Goal: Task Accomplishment & Management: Manage account settings

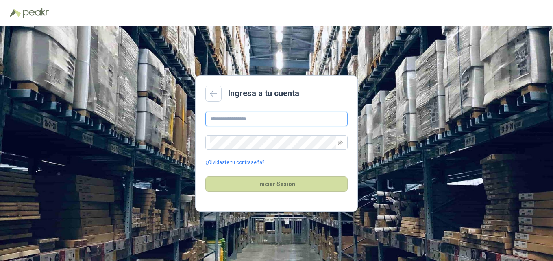
click at [241, 117] on input "text" at bounding box center [276, 118] width 142 height 15
type input "**********"
click at [279, 134] on div "**********" at bounding box center [276, 138] width 142 height 55
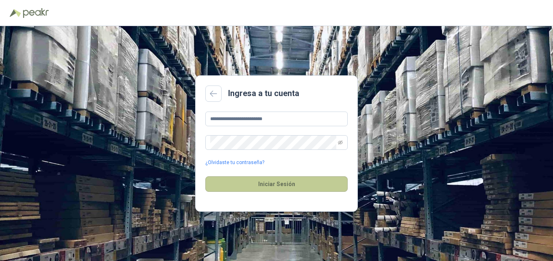
click at [283, 184] on button "Iniciar Sesión" at bounding box center [276, 183] width 142 height 15
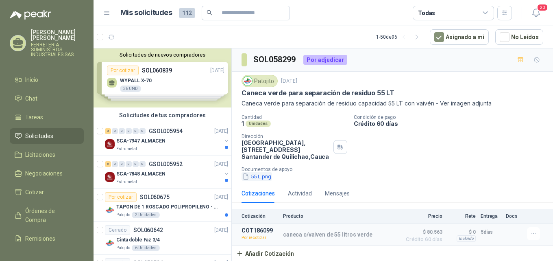
click at [254, 179] on button "55 L.png" at bounding box center [256, 176] width 30 height 9
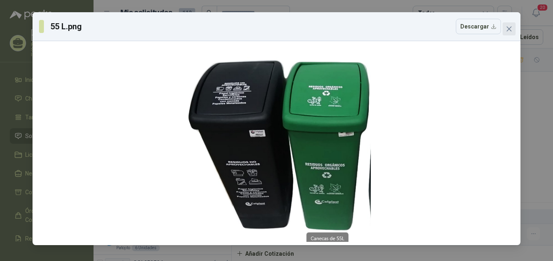
click at [511, 31] on icon "close" at bounding box center [509, 29] width 7 height 7
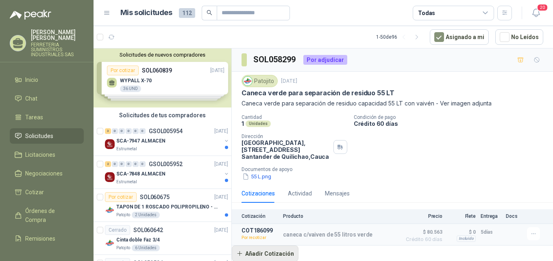
click at [256, 251] on button "Añadir Cotización" at bounding box center [265, 253] width 67 height 16
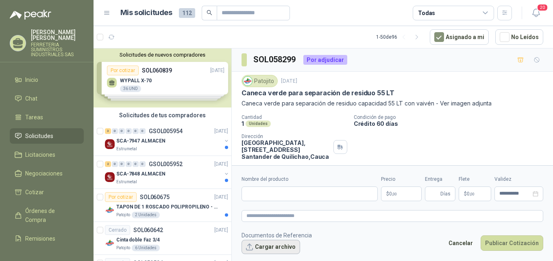
click at [287, 243] on button "Cargar archivo" at bounding box center [270, 246] width 59 height 15
click at [473, 242] on button "Cancelar" at bounding box center [460, 242] width 33 height 15
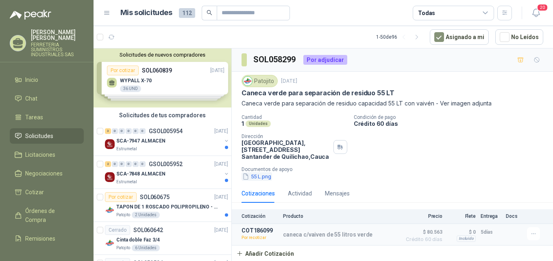
click at [261, 176] on button "55 L.png" at bounding box center [256, 176] width 30 height 9
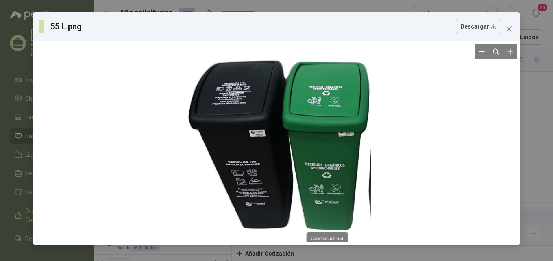
click at [261, 175] on div at bounding box center [276, 142] width 189 height 197
click at [505, 27] on span "Close" at bounding box center [508, 29] width 13 height 7
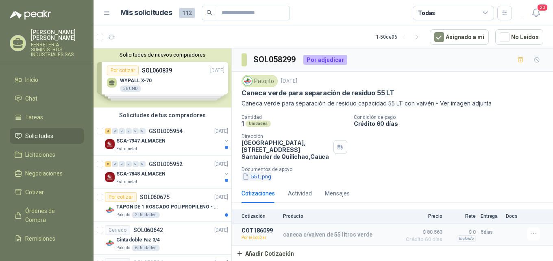
click at [262, 178] on button "55 L.png" at bounding box center [256, 176] width 30 height 9
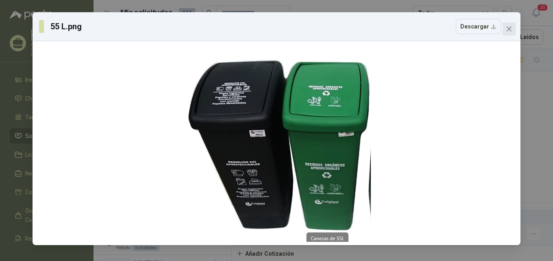
click at [504, 24] on button "Close" at bounding box center [508, 28] width 13 height 13
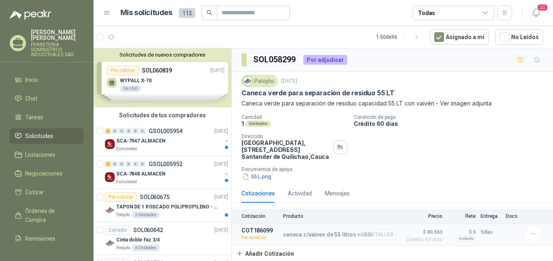
click at [372, 234] on button "Detalles" at bounding box center [377, 233] width 38 height 11
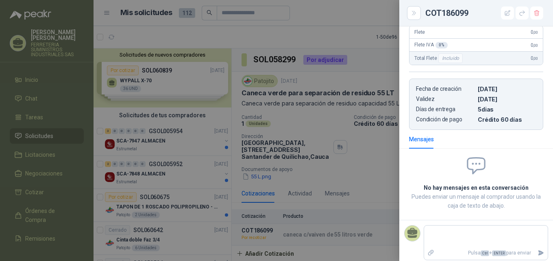
scroll to position [166, 0]
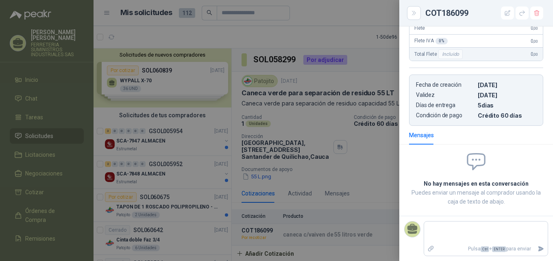
click at [389, 149] on div at bounding box center [276, 130] width 553 height 261
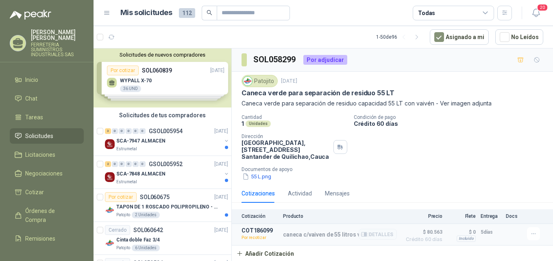
click at [256, 229] on p "COT186099" at bounding box center [259, 230] width 37 height 7
drag, startPoint x: 271, startPoint y: 230, endPoint x: 241, endPoint y: 228, distance: 30.5
click at [241, 228] on article "COT186099 Por recotizar caneca c/vaiven de 55 litros verde Detalles $ 80.563 Cr…" at bounding box center [392, 235] width 321 height 22
copy p "COT186099"
click at [240, 4] on header "Mis solicitudes 112 Todas 20" at bounding box center [322, 13] width 459 height 26
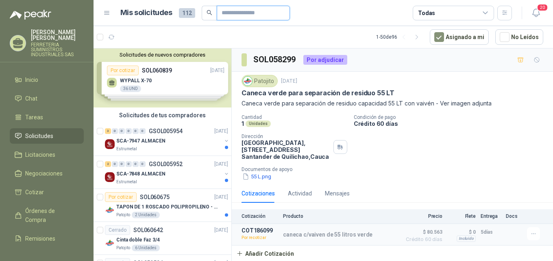
click at [241, 9] on input "text" at bounding box center [249, 13] width 57 height 14
paste input "*********"
type input "*********"
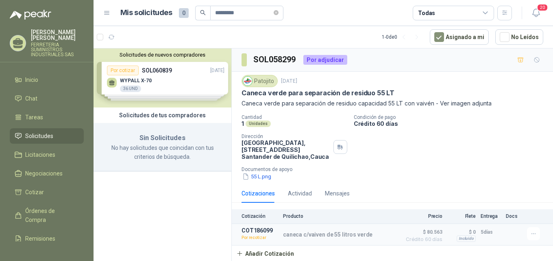
click at [37, 132] on span "Solicitudes" at bounding box center [39, 135] width 28 height 9
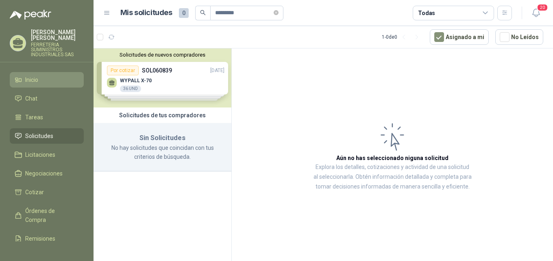
click at [44, 82] on li "Inicio" at bounding box center [47, 79] width 64 height 9
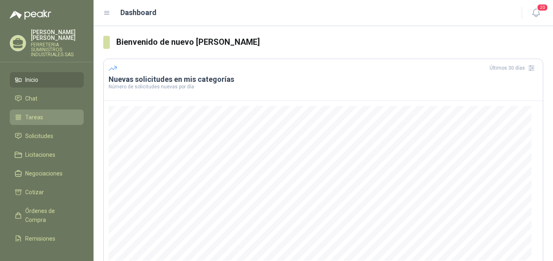
click at [44, 119] on li "Tareas" at bounding box center [47, 117] width 64 height 9
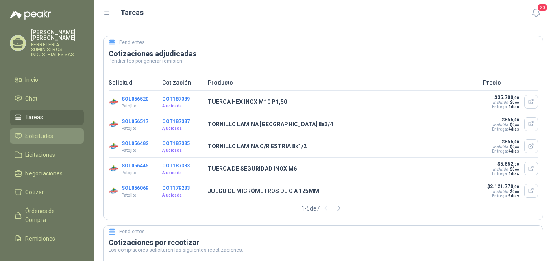
click at [30, 132] on span "Solicitudes" at bounding box center [39, 135] width 28 height 9
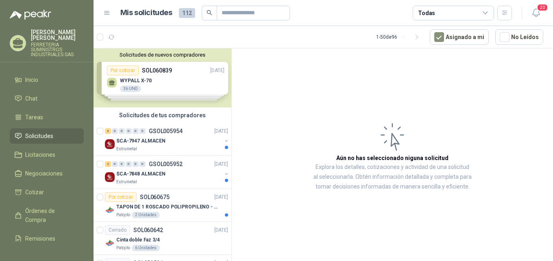
click at [104, 13] on icon at bounding box center [106, 12] width 5 height 3
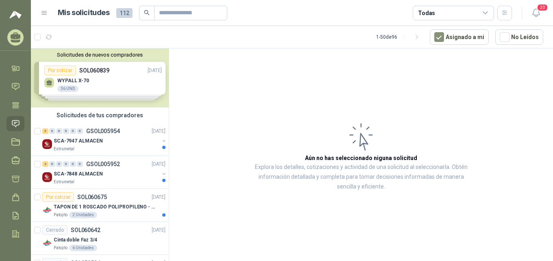
click at [39, 13] on header "Mis solicitudes 112 Todas 20" at bounding box center [292, 13] width 522 height 26
click at [41, 13] on icon at bounding box center [44, 12] width 7 height 7
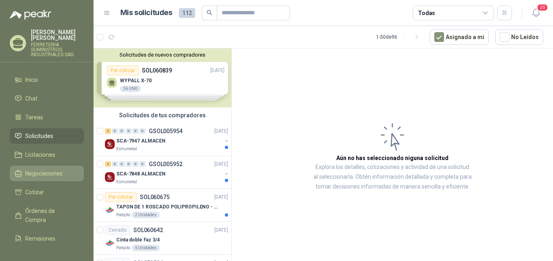
click at [54, 169] on span "Negociaciones" at bounding box center [43, 173] width 37 height 9
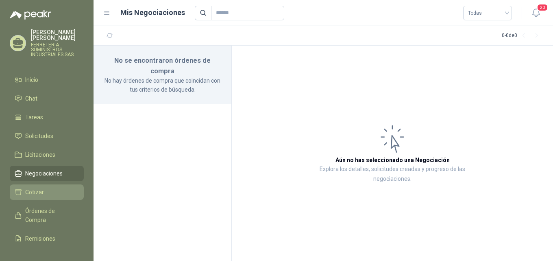
click at [47, 195] on li "Cotizar" at bounding box center [47, 191] width 64 height 9
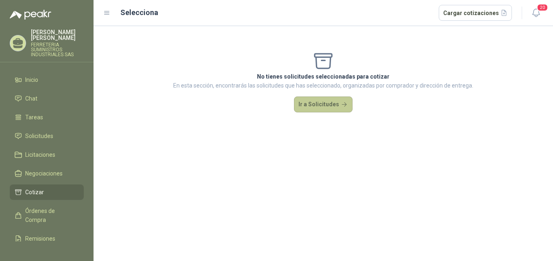
click at [323, 111] on button "Ir a Solicitudes" at bounding box center [323, 104] width 59 height 16
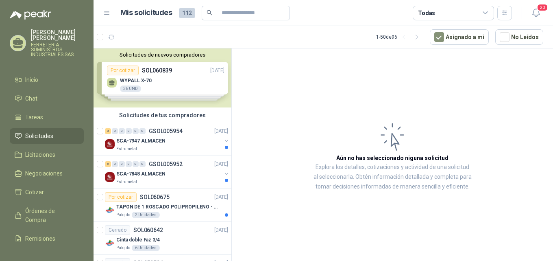
click at [470, 12] on div "Todas" at bounding box center [452, 13] width 81 height 15
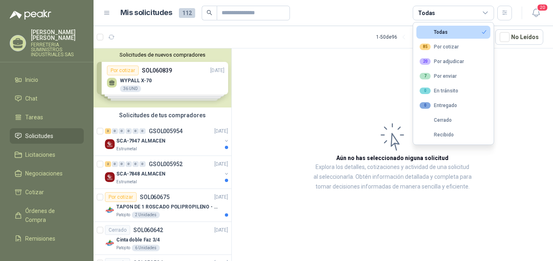
click at [263, 118] on article "Aún no has seleccionado niguna solicitud Explora los detalles, cotizaciones y a…" at bounding box center [392, 155] width 321 height 215
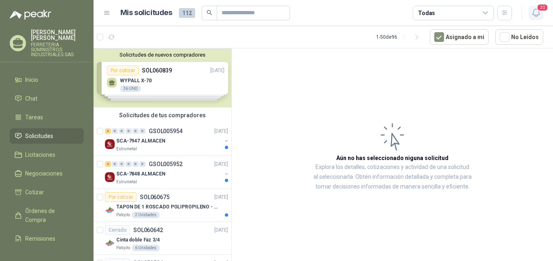
click at [542, 14] on button "20" at bounding box center [535, 13] width 15 height 15
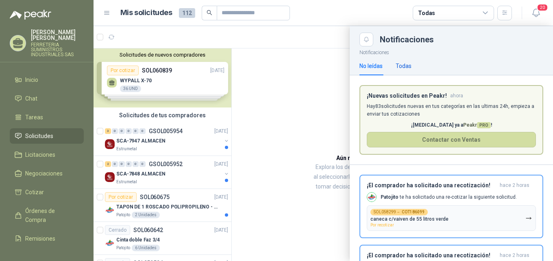
click at [404, 67] on div "Todas" at bounding box center [403, 65] width 16 height 9
click at [313, 74] on div at bounding box center [322, 143] width 459 height 234
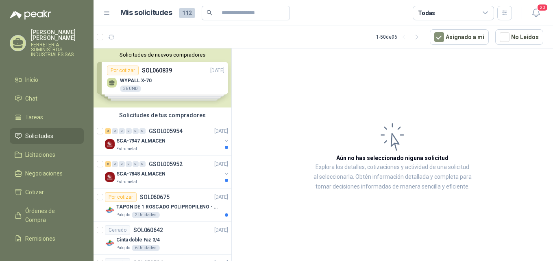
click at [48, 134] on span "Solicitudes" at bounding box center [39, 135] width 28 height 9
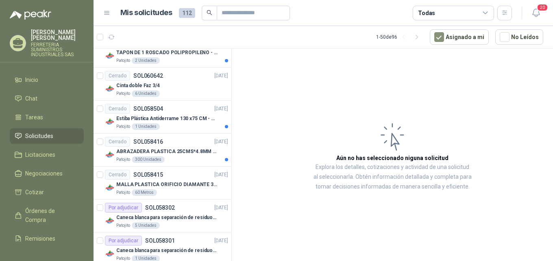
scroll to position [164, 0]
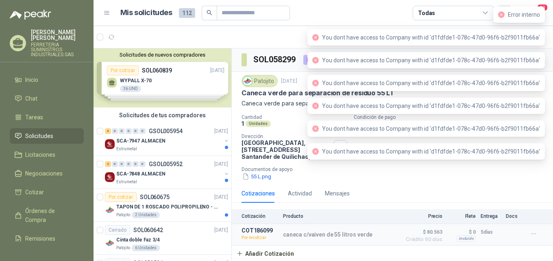
click at [402, 168] on p "Documentos de apoyo" at bounding box center [395, 169] width 308 height 6
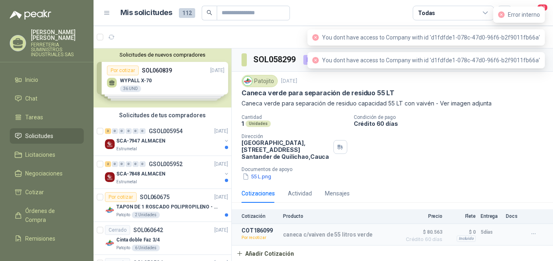
click at [436, 123] on p "Crédito 60 días" at bounding box center [452, 123] width 196 height 7
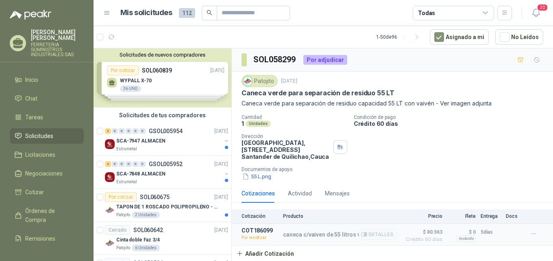
click at [261, 230] on p "COT186099" at bounding box center [259, 230] width 37 height 7
click at [303, 191] on div "Actividad" at bounding box center [300, 193] width 24 height 9
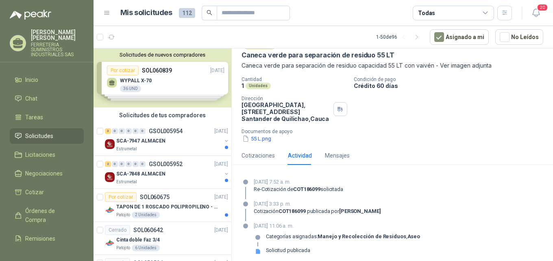
scroll to position [42, 0]
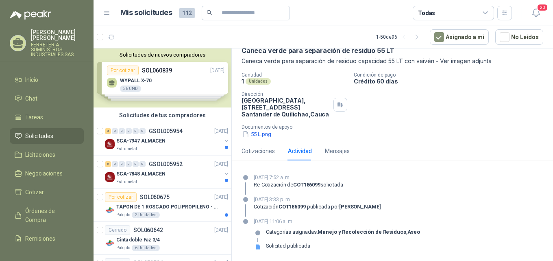
click at [292, 207] on strong "COT186099" at bounding box center [291, 206] width 27 height 6
click at [309, 203] on div "Cotización COT186099 publicada por johana andrea cisneros molina" at bounding box center [317, 206] width 127 height 7
click at [342, 148] on div "Mensajes" at bounding box center [337, 150] width 25 height 9
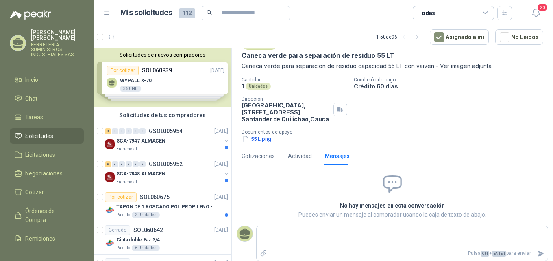
scroll to position [39, 0]
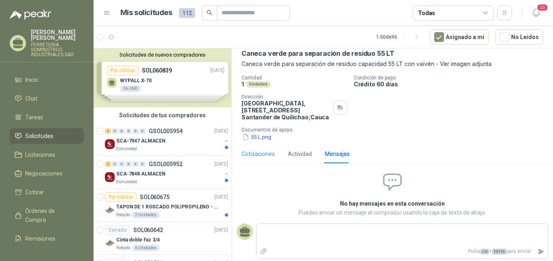
click at [271, 147] on div "Cotizaciones" at bounding box center [257, 153] width 33 height 19
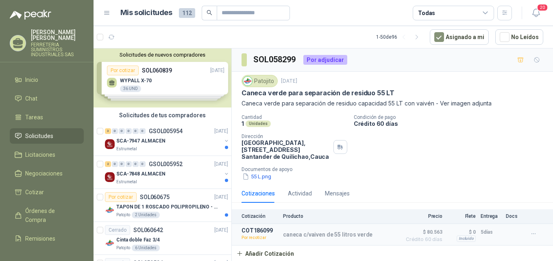
scroll to position [0, 0]
click at [279, 251] on button "Añadir Cotización" at bounding box center [265, 253] width 67 height 16
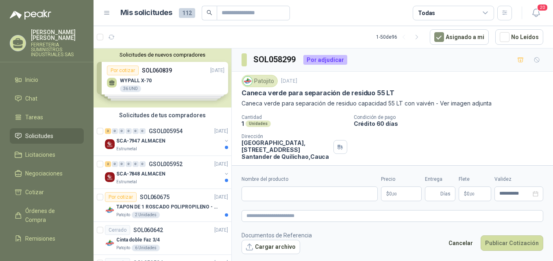
click at [278, 202] on form "**********" at bounding box center [392, 214] width 321 height 98
click at [278, 200] on input "Nombre del producto" at bounding box center [309, 193] width 136 height 15
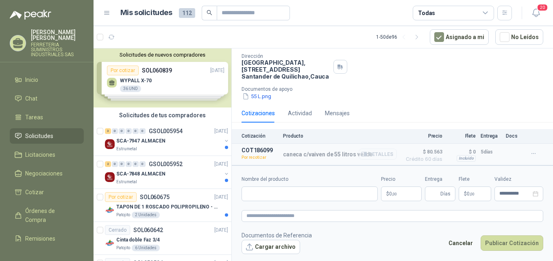
click at [369, 153] on button "Detalles" at bounding box center [377, 153] width 38 height 11
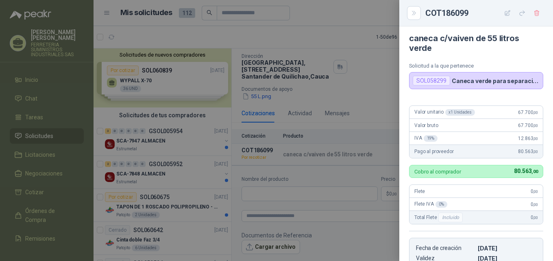
scroll to position [0, 0]
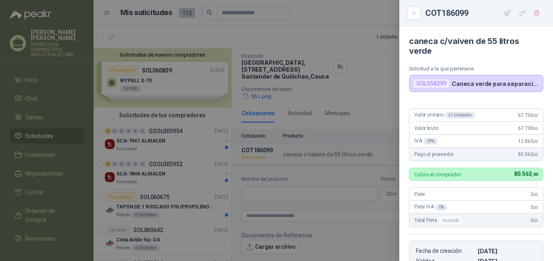
click at [348, 115] on div at bounding box center [276, 130] width 553 height 261
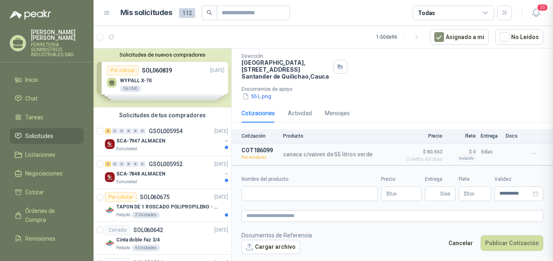
scroll to position [166, 0]
click at [286, 201] on form "**********" at bounding box center [392, 214] width 321 height 98
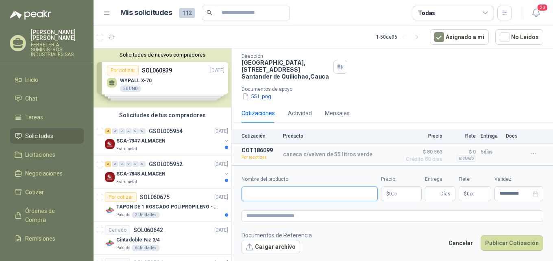
click at [302, 191] on input "Nombre del producto" at bounding box center [309, 193] width 136 height 15
click at [372, 155] on button "Detalles" at bounding box center [377, 153] width 38 height 11
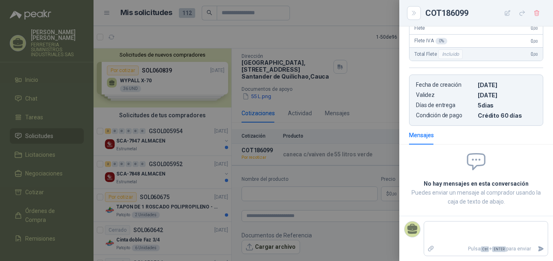
click at [380, 115] on div at bounding box center [276, 130] width 553 height 261
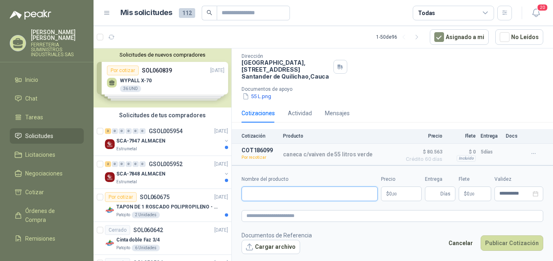
click at [294, 195] on input "Nombre del producto" at bounding box center [309, 193] width 136 height 15
type input "**********"
click at [389, 189] on p "$ 0 ,00" at bounding box center [401, 193] width 41 height 15
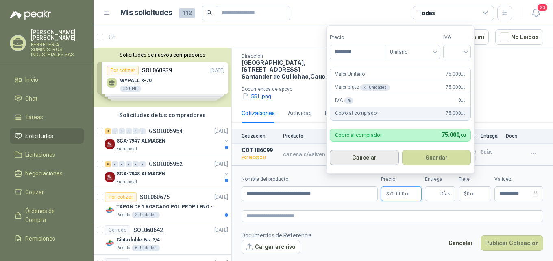
type input "********"
click at [402, 150] on button "Guardar" at bounding box center [436, 157] width 69 height 15
click at [464, 52] on input "search" at bounding box center [457, 51] width 18 height 12
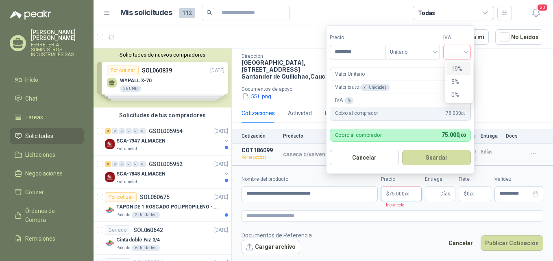
click at [462, 65] on div "19%" at bounding box center [458, 68] width 15 height 9
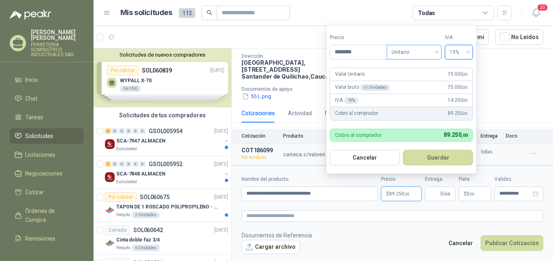
click at [405, 49] on span "Unitario" at bounding box center [413, 52] width 45 height 12
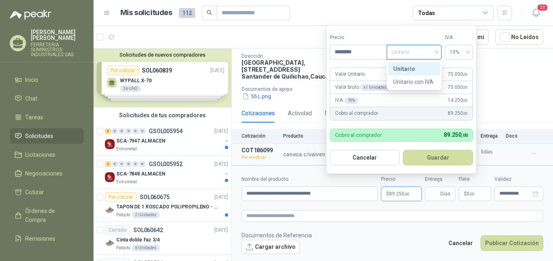
click at [418, 69] on div "Unitario" at bounding box center [414, 68] width 42 height 9
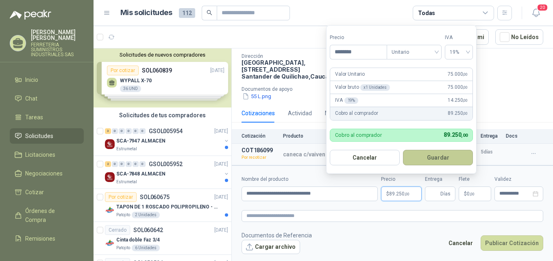
click at [445, 161] on button "Guardar" at bounding box center [438, 157] width 70 height 15
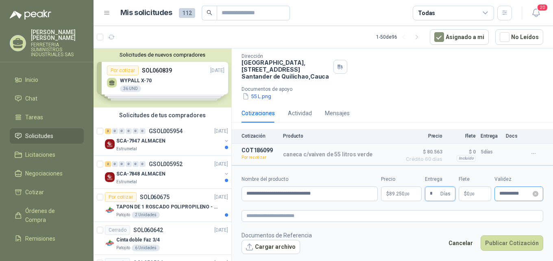
click at [511, 196] on div "**********" at bounding box center [518, 193] width 49 height 15
type input "*"
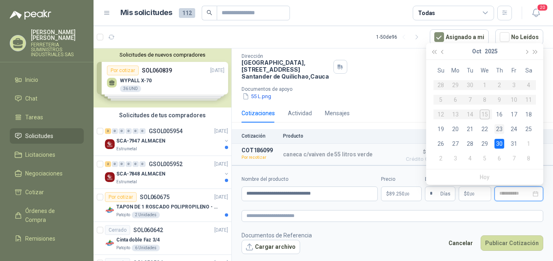
type input "**********"
click at [506, 128] on td "23" at bounding box center [499, 129] width 15 height 15
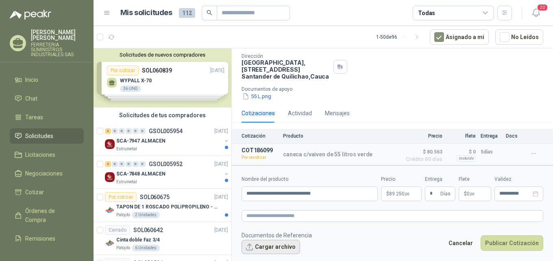
click at [289, 245] on button "Cargar archivo" at bounding box center [270, 246] width 59 height 15
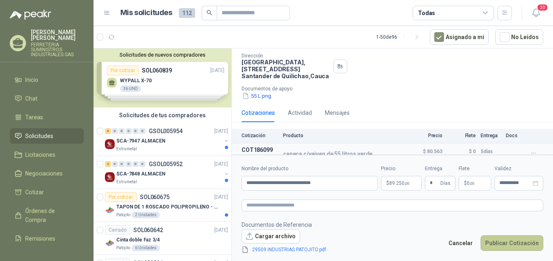
click at [528, 243] on button "Publicar Cotización" at bounding box center [511, 242] width 63 height 15
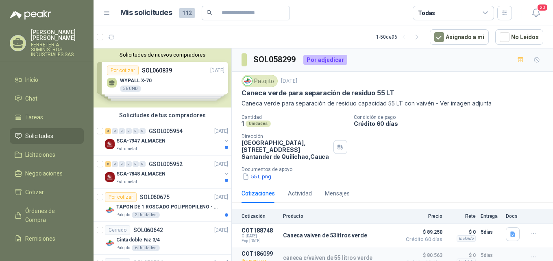
scroll to position [22, 0]
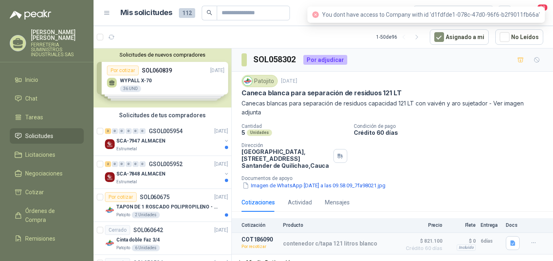
scroll to position [7, 0]
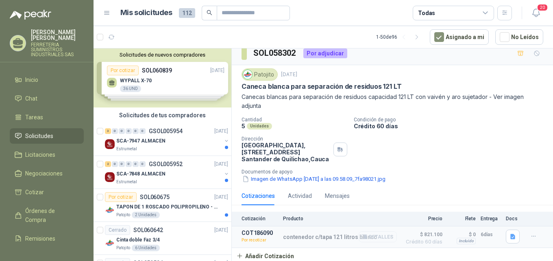
click at [384, 238] on button "Detalles" at bounding box center [377, 236] width 38 height 11
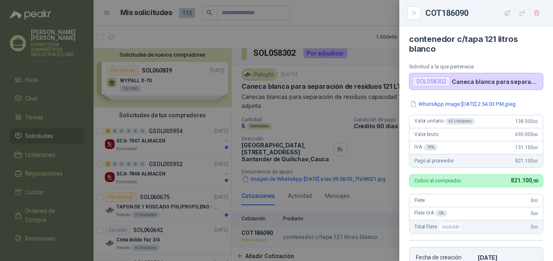
scroll to position [0, 0]
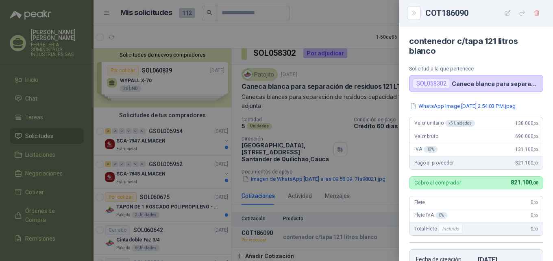
click at [367, 151] on div at bounding box center [276, 130] width 553 height 261
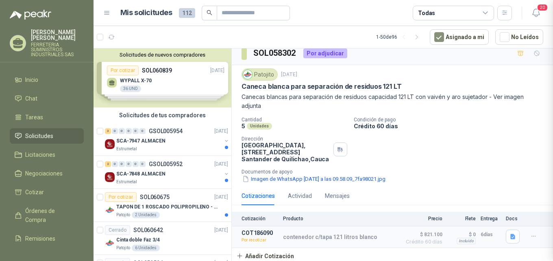
scroll to position [174, 0]
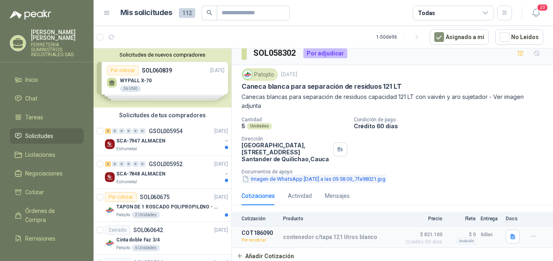
click at [268, 179] on button "Imagen de WhatsApp [DATE] a las 09.58.09_7fa98021.jpg" at bounding box center [313, 178] width 145 height 9
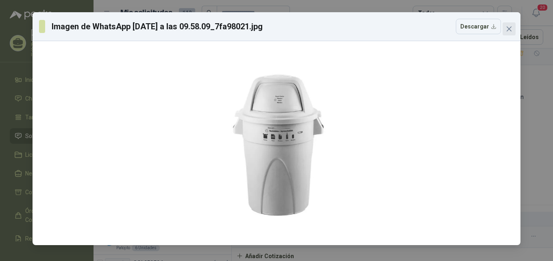
click at [512, 30] on icon "close" at bounding box center [509, 29] width 7 height 7
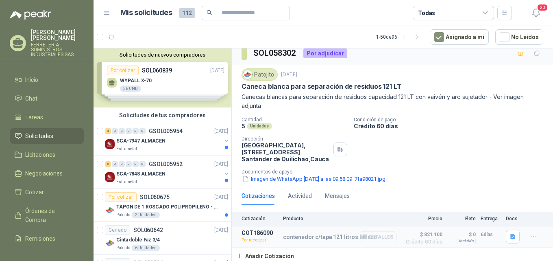
click at [371, 238] on button "Detalles" at bounding box center [377, 236] width 38 height 11
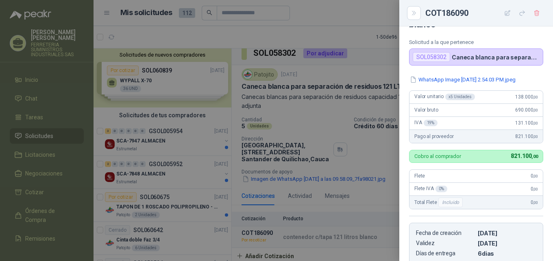
scroll to position [12, 0]
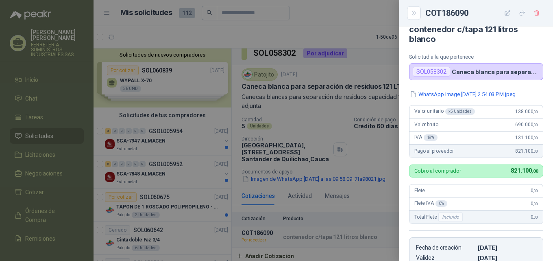
click at [378, 82] on div at bounding box center [276, 130] width 553 height 261
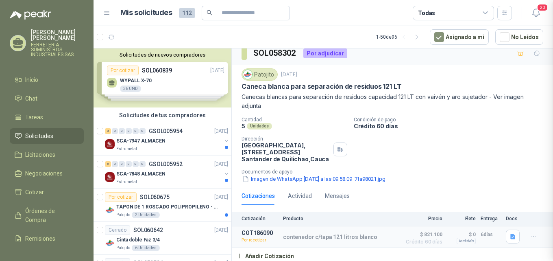
scroll to position [174, 0]
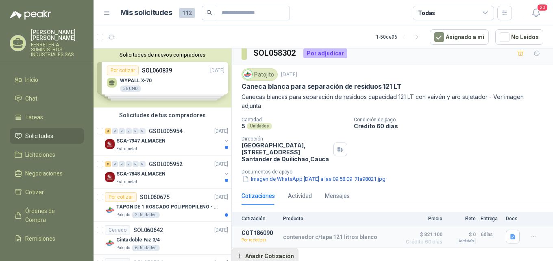
click at [277, 250] on button "Añadir Cotización" at bounding box center [265, 255] width 67 height 16
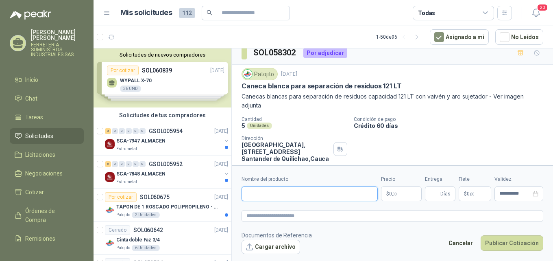
click at [308, 196] on input "Nombre del producto" at bounding box center [309, 193] width 136 height 15
type input "**********"
click at [407, 193] on p "$ 0 ,00" at bounding box center [401, 193] width 41 height 15
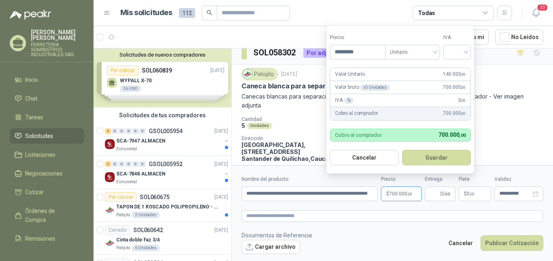
type input "*********"
click at [402, 150] on button "Guardar" at bounding box center [436, 157] width 69 height 15
click at [456, 50] on input "search" at bounding box center [457, 51] width 18 height 12
click at [455, 69] on div "19%" at bounding box center [458, 68] width 15 height 9
click at [444, 158] on button "Guardar" at bounding box center [438, 157] width 70 height 15
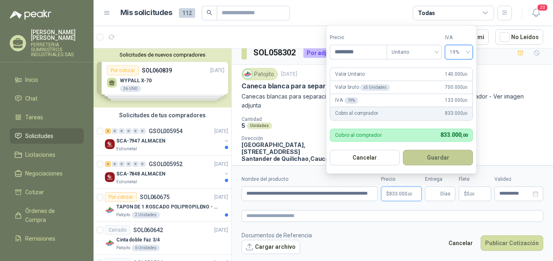
click at [444, 158] on div "Cantidad 5 Unidades Condición de pago Crédito 60 días Dirección Parque Industri…" at bounding box center [392, 149] width 302 height 66
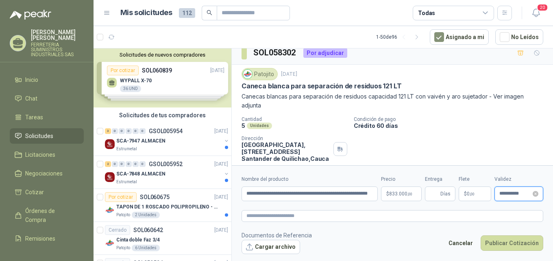
click at [519, 192] on input "**********" at bounding box center [515, 193] width 32 height 5
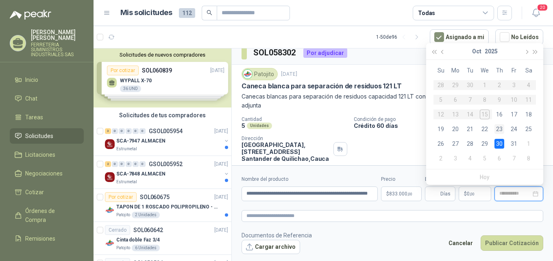
type input "**********"
click at [499, 131] on div "23" at bounding box center [499, 129] width 10 height 10
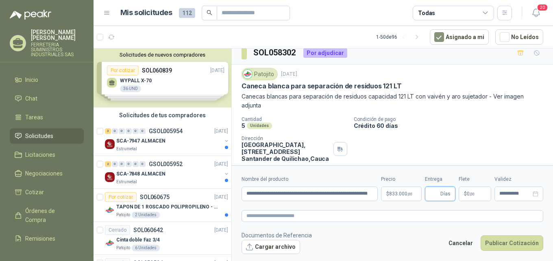
click at [438, 197] on input "Entrega" at bounding box center [434, 194] width 9 height 14
type input "*"
click at [280, 245] on button "Cargar archivo" at bounding box center [270, 246] width 59 height 15
click at [271, 247] on button "Cargar archivo" at bounding box center [270, 246] width 59 height 15
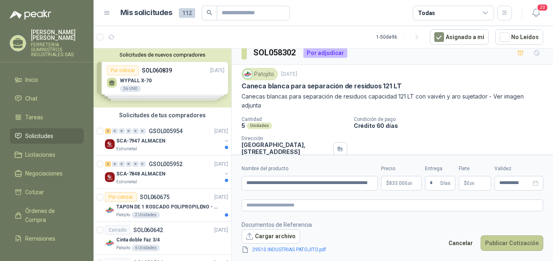
click at [514, 243] on button "Publicar Cotización" at bounding box center [511, 242] width 63 height 15
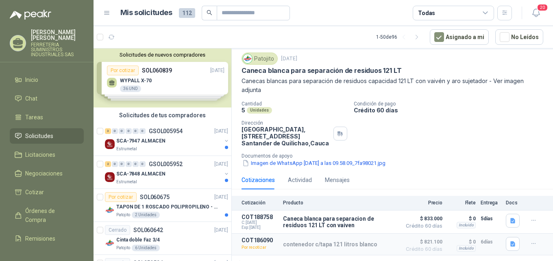
scroll to position [30, 0]
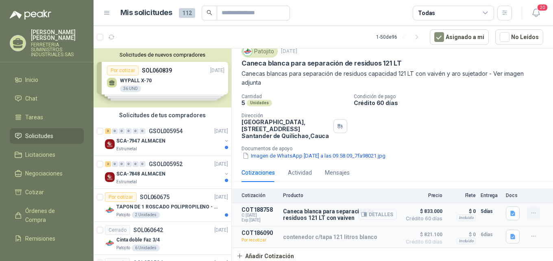
click at [528, 208] on button "button" at bounding box center [533, 212] width 13 height 13
click at [496, 142] on div "Cantidad 5 Unidades Condición de pago Crédito 60 días Dirección Parque Industri…" at bounding box center [392, 126] width 302 height 66
click at [530, 210] on icon "button" at bounding box center [533, 212] width 7 height 7
click at [544, 182] on icon "button" at bounding box center [543, 179] width 5 height 5
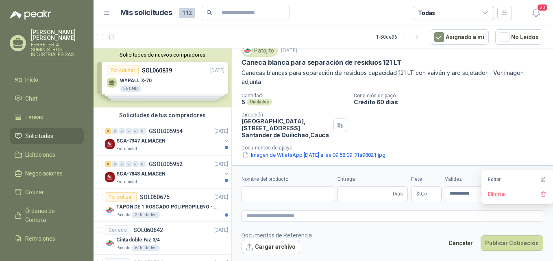
type input "**********"
type input "*"
type input "**********"
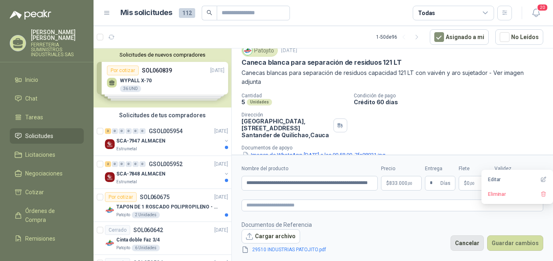
click at [474, 244] on button "Cancelar" at bounding box center [466, 242] width 33 height 15
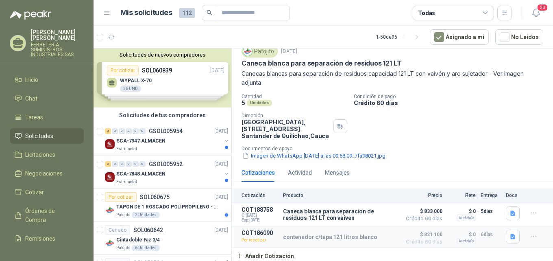
scroll to position [0, 0]
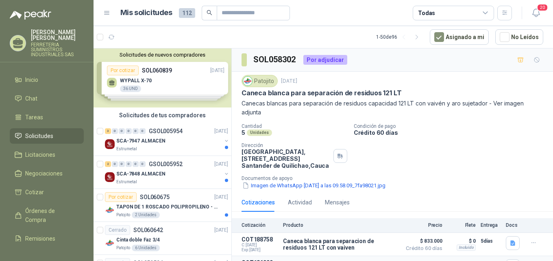
click at [48, 137] on span "Solicitudes" at bounding box center [39, 135] width 28 height 9
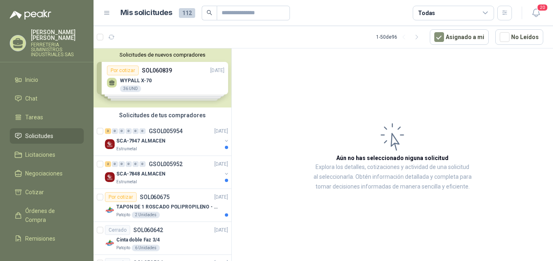
click at [48, 137] on span "Solicitudes" at bounding box center [39, 135] width 28 height 9
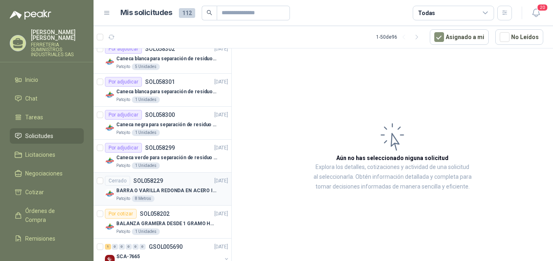
scroll to position [325, 0]
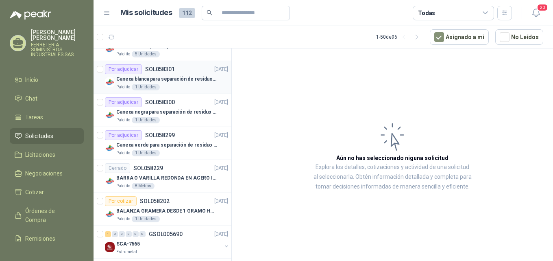
click at [185, 83] on div "Caneca blanca para separación de residuos 10 LT" at bounding box center [172, 79] width 112 height 10
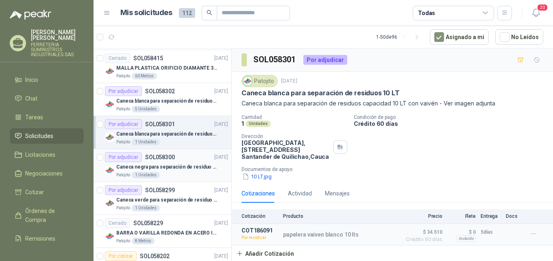
scroll to position [284, 0]
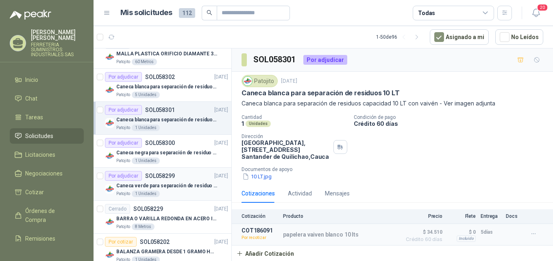
click at [194, 178] on div "Por adjudicar SOL058299 01/10/25" at bounding box center [166, 176] width 123 height 10
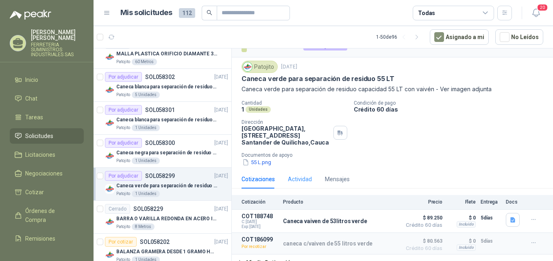
scroll to position [22, 0]
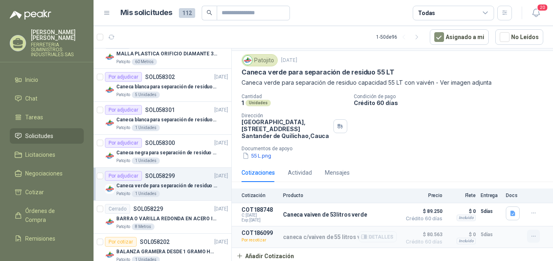
click at [530, 238] on icon "button" at bounding box center [533, 235] width 7 height 7
click at [510, 217] on button "Re-cotizar" at bounding box center [516, 217] width 65 height 13
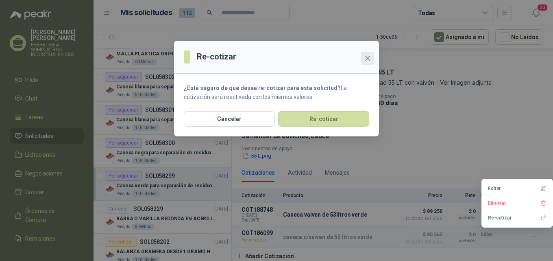
click at [367, 55] on icon "close" at bounding box center [367, 58] width 7 height 7
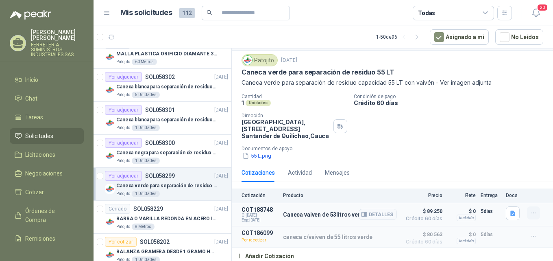
click at [530, 209] on icon "button" at bounding box center [533, 212] width 7 height 7
click at [402, 153] on div "55 L.png" at bounding box center [395, 155] width 308 height 9
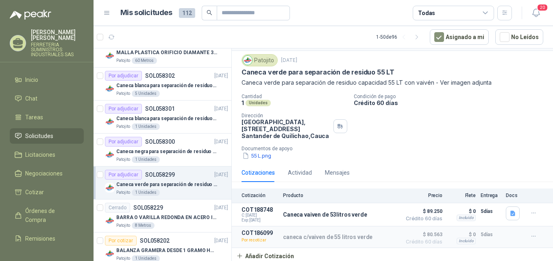
scroll to position [244, 0]
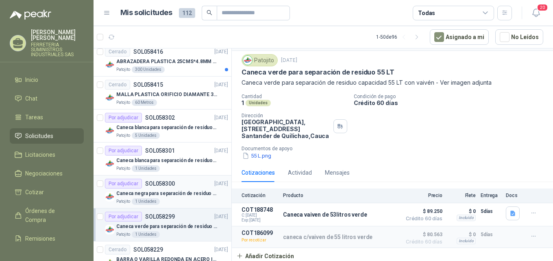
click at [174, 188] on div "Caneca negra para separación de residuo 55 LT" at bounding box center [172, 193] width 112 height 10
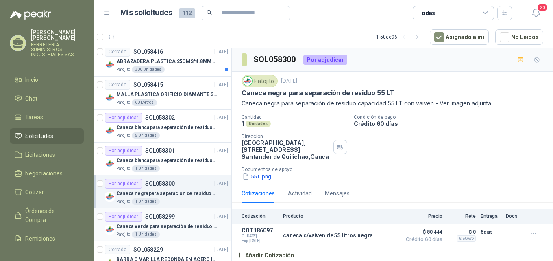
click at [180, 219] on div "Por adjudicar SOL058299 01/10/25" at bounding box center [166, 216] width 123 height 10
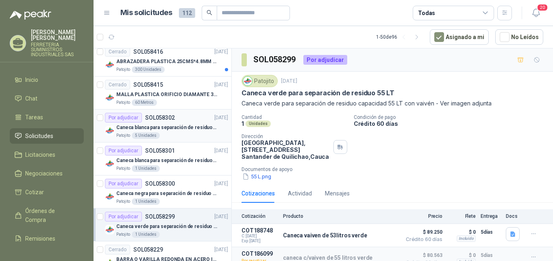
click at [169, 128] on p "Caneca blanca para separación de residuos 121 LT" at bounding box center [166, 128] width 101 height 8
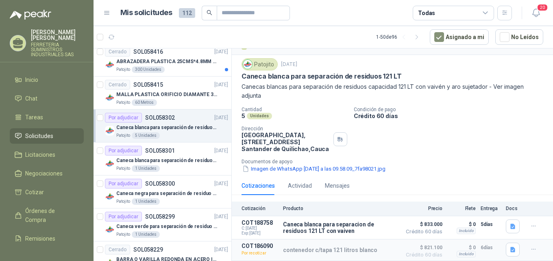
scroll to position [30, 0]
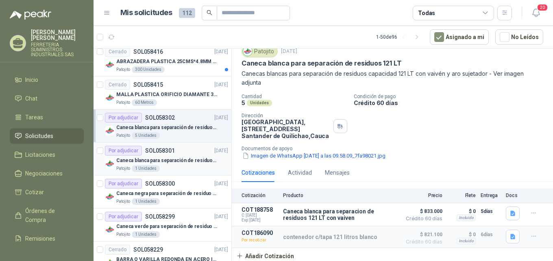
click at [196, 150] on div "Por adjudicar SOL058301 01/10/25" at bounding box center [166, 150] width 123 height 10
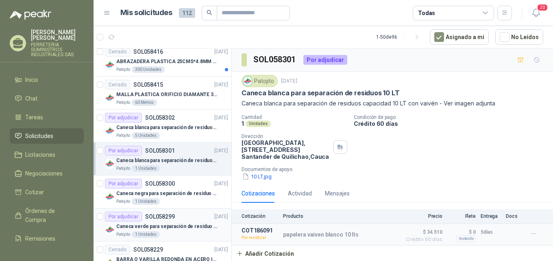
click at [156, 220] on div "Por adjudicar SOL058299" at bounding box center [140, 216] width 70 height 10
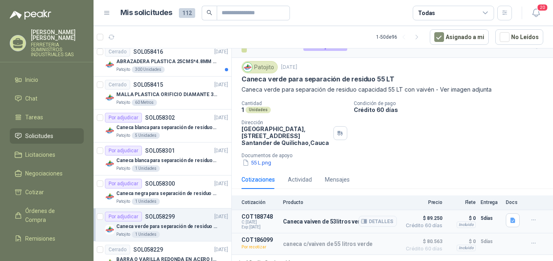
scroll to position [22, 0]
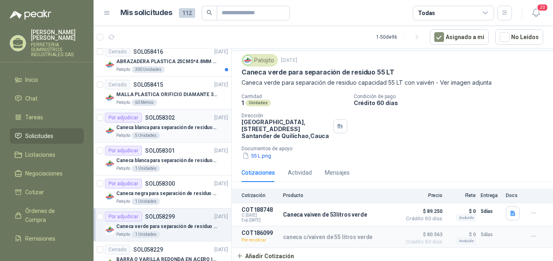
click at [179, 122] on div "Caneca blanca para separación de residuos 121 LT" at bounding box center [172, 127] width 112 height 10
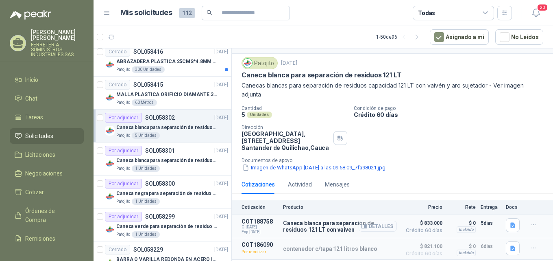
scroll to position [30, 0]
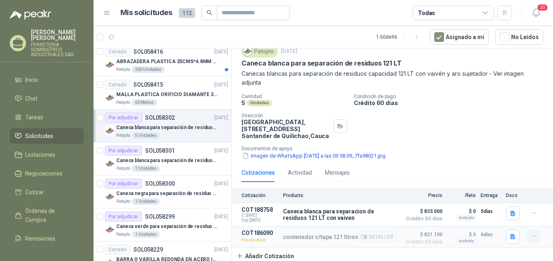
click at [530, 235] on icon "button" at bounding box center [533, 235] width 7 height 7
click at [493, 216] on button "Re-cotizar" at bounding box center [516, 217] width 65 height 13
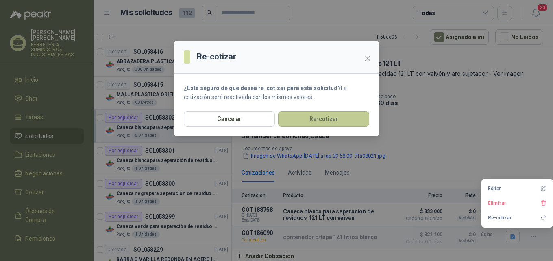
click at [288, 124] on button "Re-cotizar" at bounding box center [323, 118] width 91 height 15
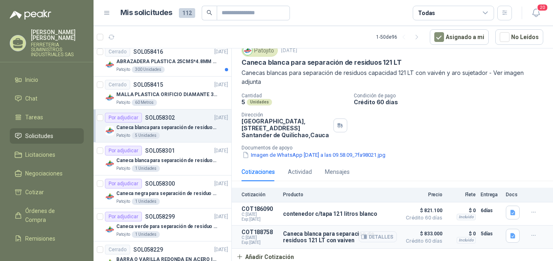
scroll to position [32, 0]
click at [172, 151] on p "SOL058301" at bounding box center [160, 151] width 30 height 6
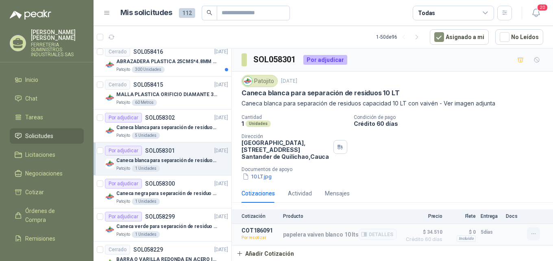
click at [533, 232] on icon "button" at bounding box center [533, 233] width 7 height 7
click at [512, 217] on button "Re-cotizar" at bounding box center [516, 215] width 65 height 13
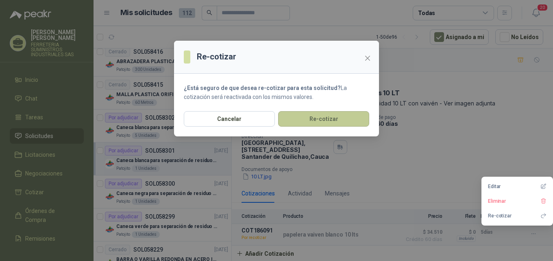
click at [317, 122] on button "Re-cotizar" at bounding box center [323, 118] width 91 height 15
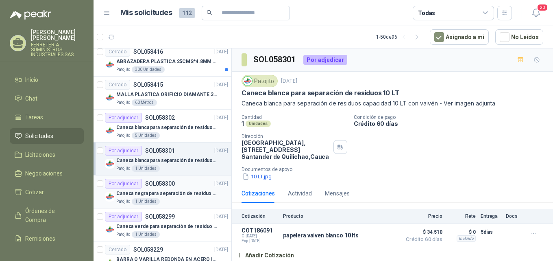
click at [181, 190] on p "Caneca negra para separación de residuo 55 LT" at bounding box center [166, 193] width 101 height 8
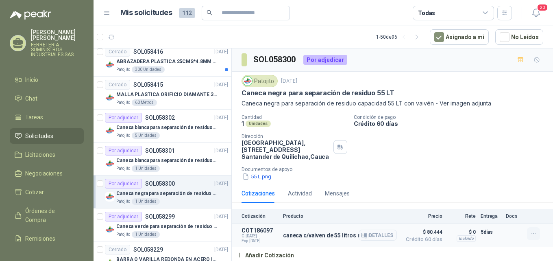
click at [534, 233] on icon "button" at bounding box center [533, 233] width 7 height 7
click at [438, 175] on div "55 L.png" at bounding box center [395, 176] width 308 height 9
click at [200, 217] on div "Por adjudicar SOL058299 01/10/25" at bounding box center [166, 216] width 123 height 10
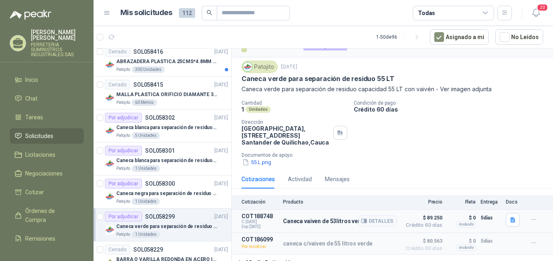
scroll to position [22, 0]
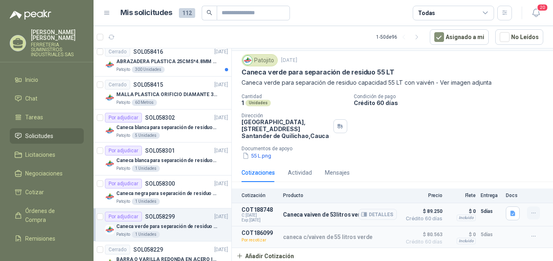
click at [531, 212] on icon "button" at bounding box center [533, 212] width 4 height 0
click at [513, 145] on p "Documentos de apoyo" at bounding box center [395, 148] width 308 height 6
click at [530, 235] on icon "button" at bounding box center [533, 235] width 7 height 7
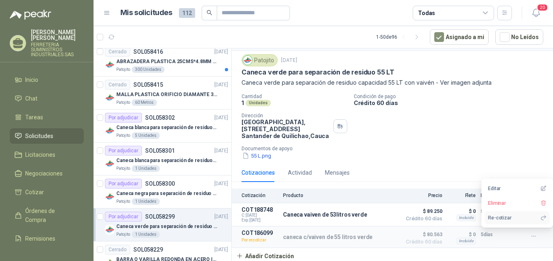
click at [511, 217] on button "Re-cotizar" at bounding box center [516, 217] width 65 height 13
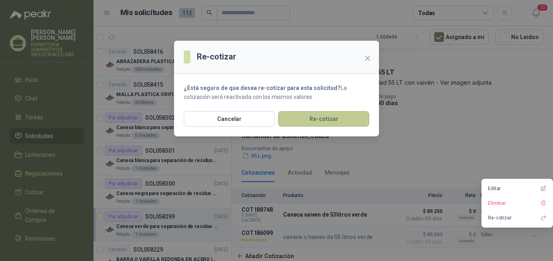
click at [303, 121] on button "Re-cotizar" at bounding box center [323, 118] width 91 height 15
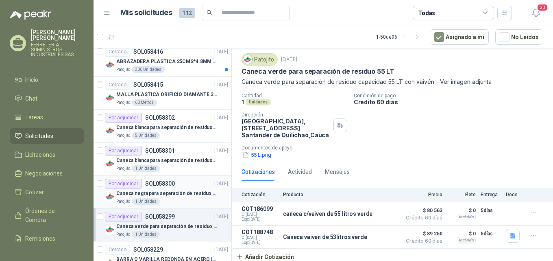
click at [174, 193] on p "Caneca negra para separación de residuo 55 LT" at bounding box center [166, 193] width 101 height 8
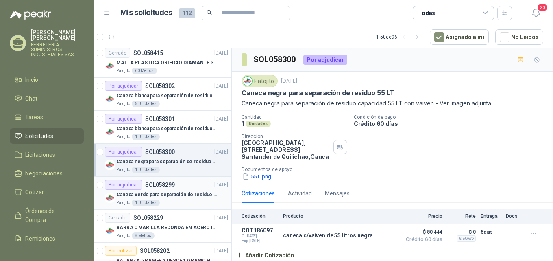
scroll to position [284, 0]
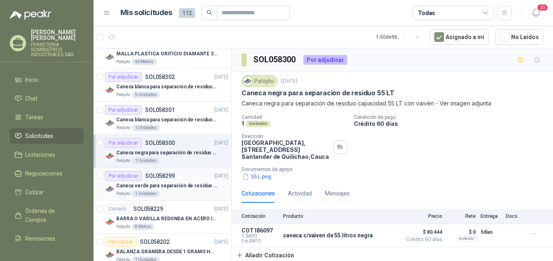
click at [181, 189] on p "Caneca verde para separación de residuo 55 LT" at bounding box center [166, 186] width 101 height 8
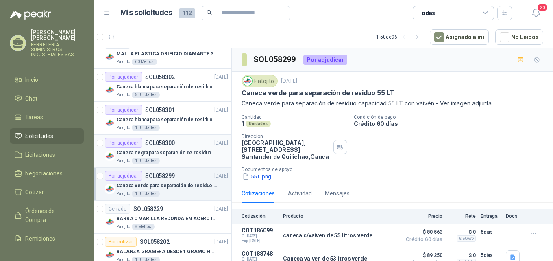
click at [196, 147] on div "Por adjudicar SOL058300 01/10/25" at bounding box center [166, 143] width 123 height 10
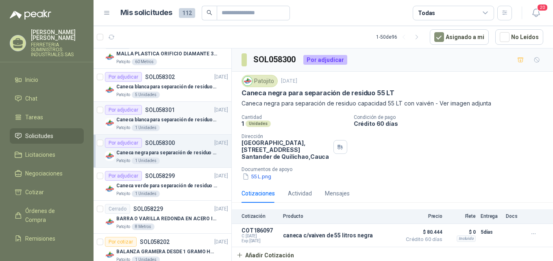
click at [182, 120] on p "Caneca blanca para separación de residuos 10 LT" at bounding box center [166, 120] width 101 height 8
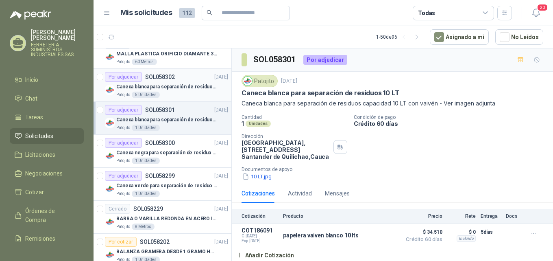
click at [178, 86] on p "Caneca blanca para separación de residuos 121 LT" at bounding box center [166, 87] width 101 height 8
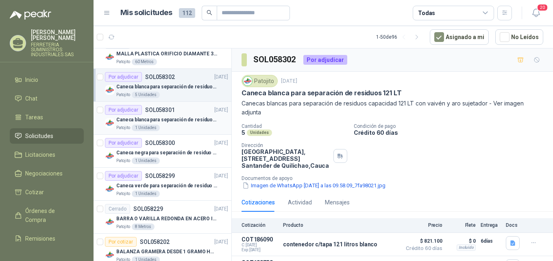
click at [187, 119] on p "Caneca blanca para separación de residuos 10 LT" at bounding box center [166, 120] width 101 height 8
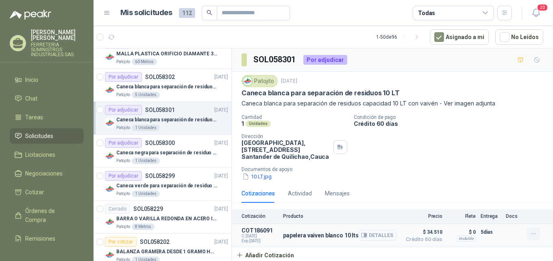
click at [532, 234] on icon "button" at bounding box center [533, 233] width 7 height 7
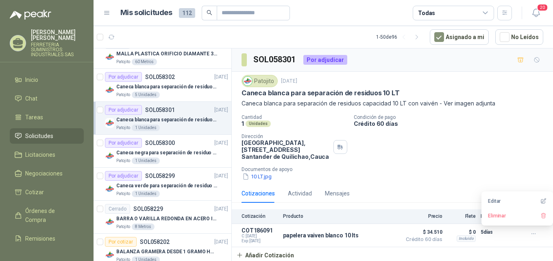
click at [437, 158] on div "Cantidad 1 Unidades Condición de pago Crédito 60 días Dirección Parque Industri…" at bounding box center [392, 147] width 302 height 66
click at [197, 70] on article "Por adjudicar SOL058302 01/10/25 Caneca blanca para separación de residuos 121 …" at bounding box center [162, 85] width 138 height 33
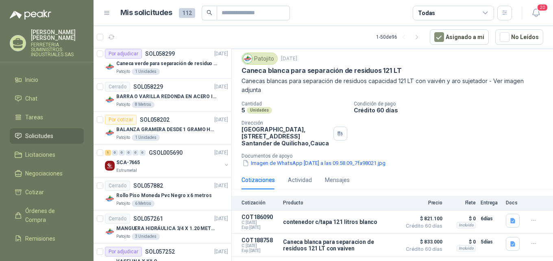
scroll to position [32, 0]
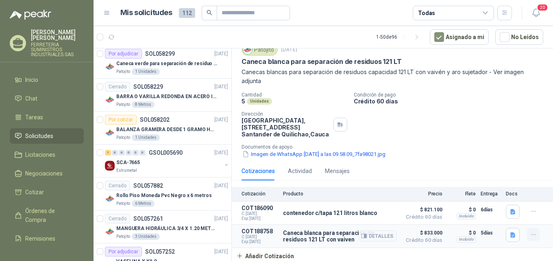
click at [530, 231] on icon "button" at bounding box center [533, 234] width 7 height 7
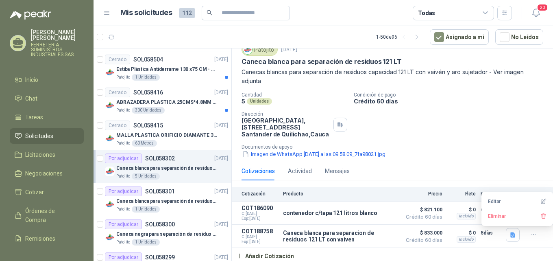
scroll to position [244, 0]
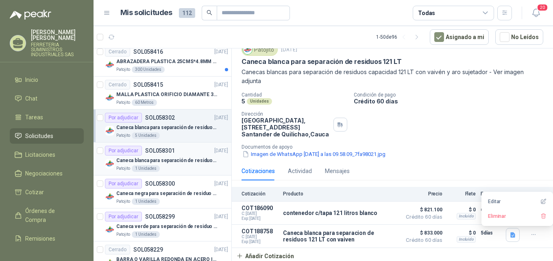
click at [178, 160] on p "Caneca blanca para separación de residuos 10 LT" at bounding box center [166, 160] width 101 height 8
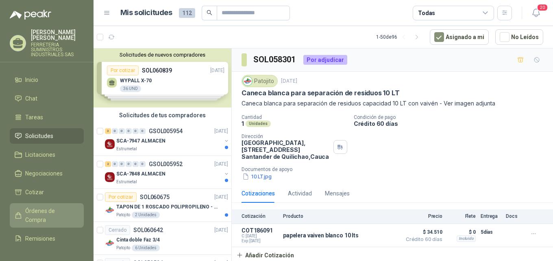
click at [45, 208] on span "Órdenes de Compra" at bounding box center [50, 215] width 51 height 18
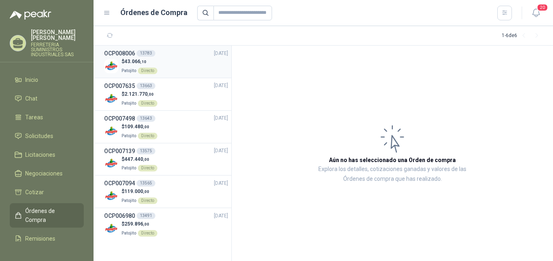
click at [171, 61] on div "$ 43.066 ,10 Patojito Directo" at bounding box center [166, 66] width 124 height 17
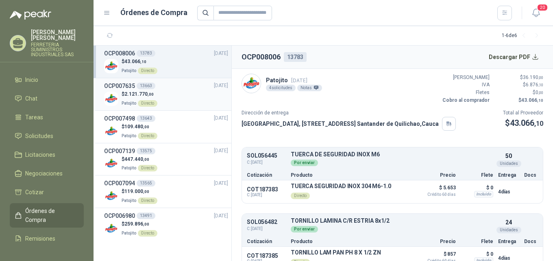
click at [188, 101] on div "$ 2.121.770 ,00 Patojito Directo" at bounding box center [166, 98] width 124 height 17
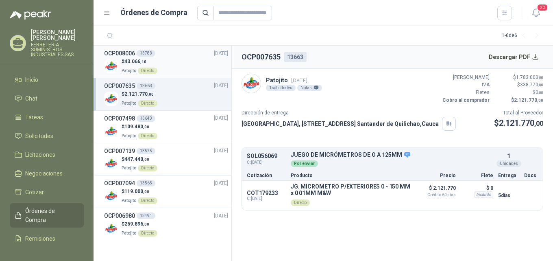
click at [194, 56] on div "OCP008006 13783 10/10/25" at bounding box center [166, 53] width 124 height 9
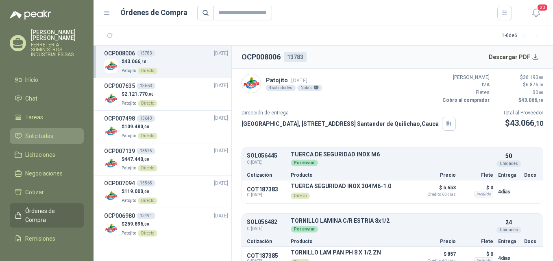
click at [56, 139] on li "Solicitudes" at bounding box center [47, 135] width 64 height 9
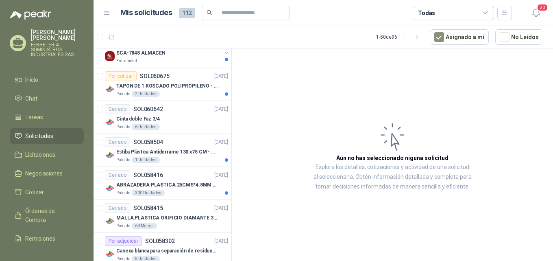
scroll to position [122, 0]
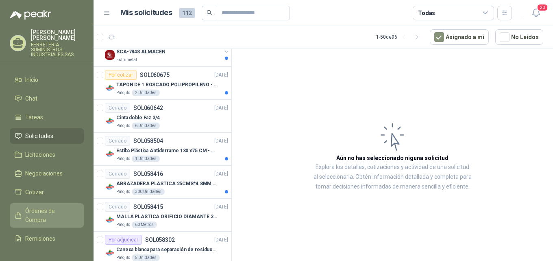
click at [35, 213] on span "Órdenes de Compra" at bounding box center [50, 215] width 51 height 18
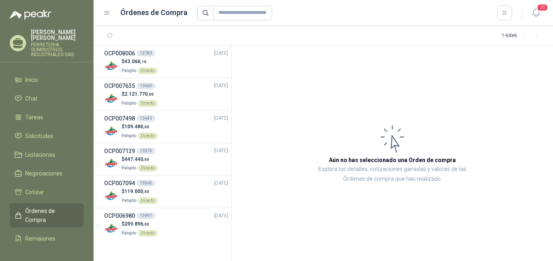
click at [33, 213] on span "Órdenes de Compra" at bounding box center [50, 215] width 51 height 18
click at [38, 101] on li "Chat 1" at bounding box center [47, 98] width 64 height 9
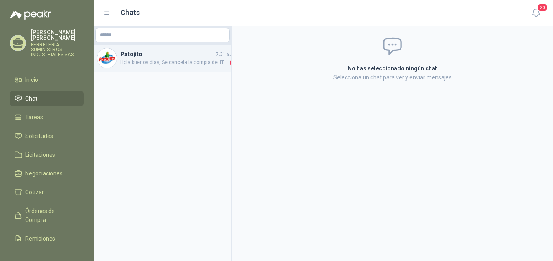
click at [145, 63] on span "Hola buenos dias, Se cancela la compra del ITEMS FUSBILE RAPIDO 10X38MM 10AMP. …" at bounding box center [174, 63] width 108 height 8
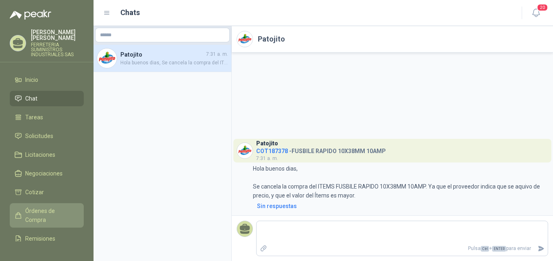
click at [55, 217] on span "Órdenes de Compra" at bounding box center [50, 215] width 51 height 18
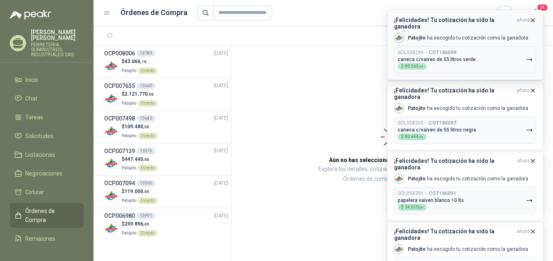
click at [471, 56] on p "caneca c/vaiven de 55 litros verde" at bounding box center [436, 59] width 78 height 6
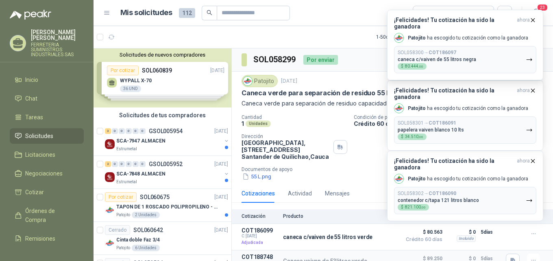
click at [323, 126] on div "1 Unidades" at bounding box center [294, 123] width 106 height 7
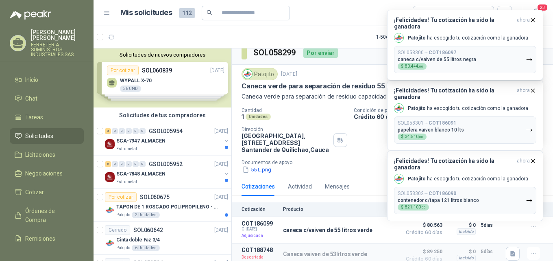
scroll to position [9, 0]
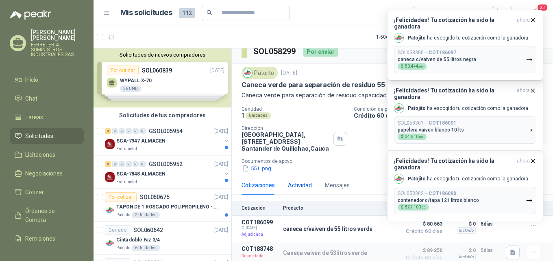
click at [305, 181] on div "Actividad" at bounding box center [300, 184] width 24 height 9
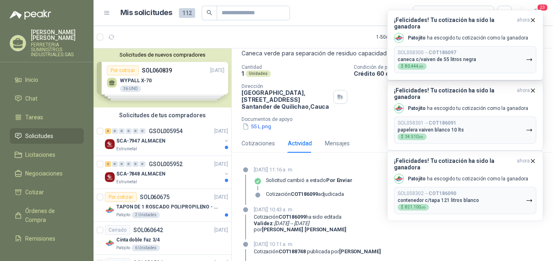
scroll to position [138, 0]
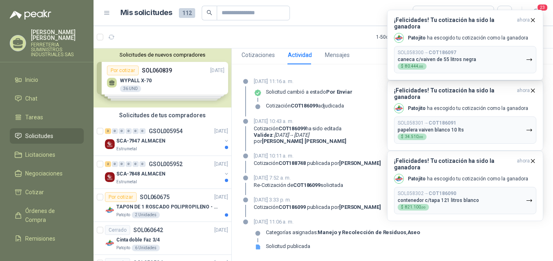
click at [369, 195] on p "01 de octubre de 2025, 3:33 p. m." at bounding box center [317, 199] width 127 height 8
click at [437, 46] on button "SOL058300 → COT186097 caneca c/vaiven de 55 litros negra $ 80.444 ,00" at bounding box center [465, 59] width 142 height 27
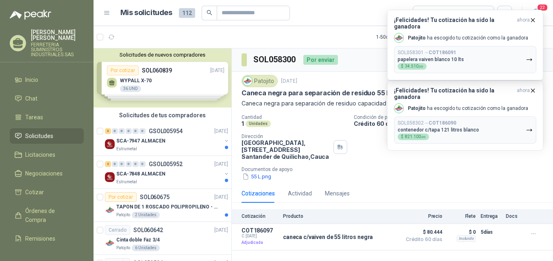
click at [441, 56] on p "papelera vaiven blanco 10 lts" at bounding box center [430, 59] width 66 height 6
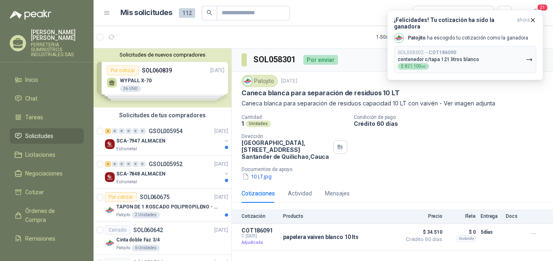
click at [441, 56] on div "SOL058302 → COT186090 contenedor c/tapa 121 litros blanco $ 821.100 ,00" at bounding box center [437, 60] width 81 height 20
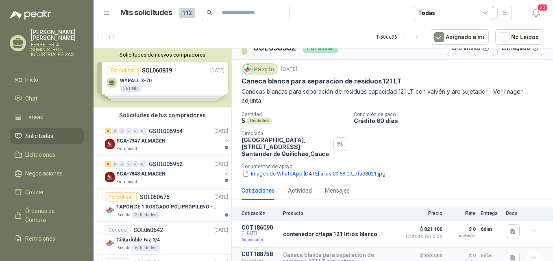
scroll to position [18, 0]
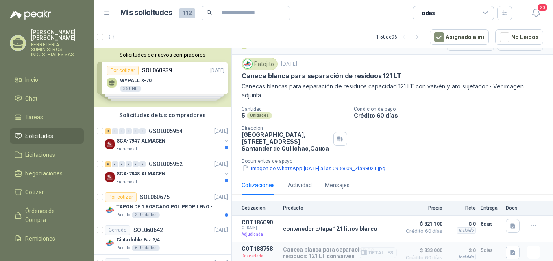
click at [402, 253] on span "$ 833.000" at bounding box center [422, 250] width 41 height 10
click at [402, 252] on span "$ 833.000" at bounding box center [422, 250] width 41 height 10
click at [509, 251] on icon "button" at bounding box center [512, 252] width 7 height 7
click at [474, 234] on button "29510 INDUSTRIAS PATOJITO.pdf" at bounding box center [462, 233] width 91 height 9
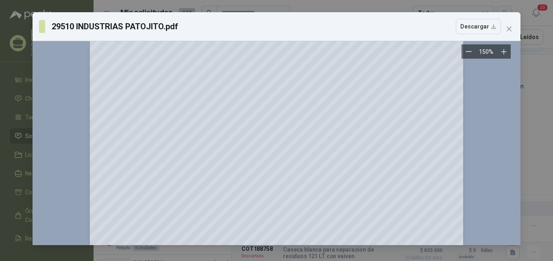
scroll to position [0, 0]
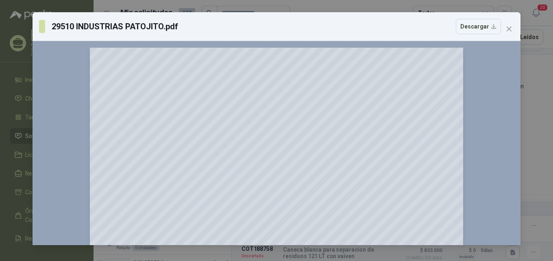
click at [508, 23] on button "Close" at bounding box center [508, 28] width 13 height 13
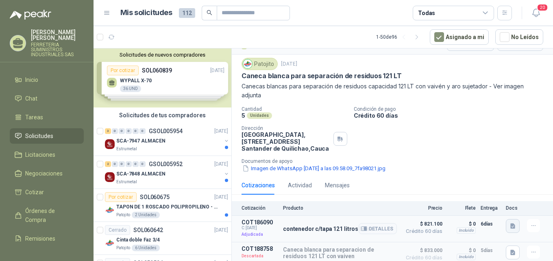
click at [509, 228] on icon "button" at bounding box center [512, 225] width 7 height 7
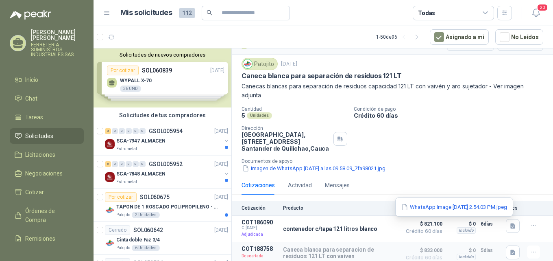
click at [461, 213] on div "WhatsApp Image [DATE] 2.54.03 PM.jpeg" at bounding box center [454, 206] width 118 height 19
click at [459, 211] on div "WhatsApp Image [DATE] 2.54.03 PM.jpeg" at bounding box center [454, 206] width 118 height 19
click at [457, 206] on button "WhatsApp Image [DATE] 2.54.03 PM.jpeg" at bounding box center [453, 206] width 107 height 9
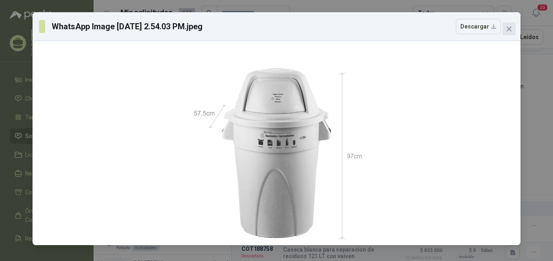
click at [507, 25] on button "Close" at bounding box center [508, 28] width 13 height 13
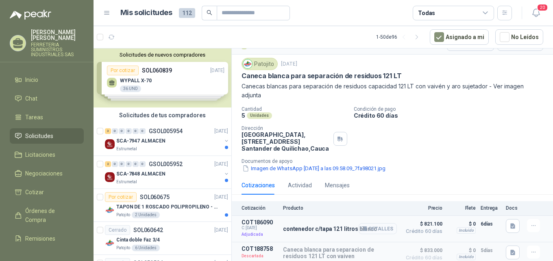
click at [368, 230] on button "Detalles" at bounding box center [377, 228] width 38 height 11
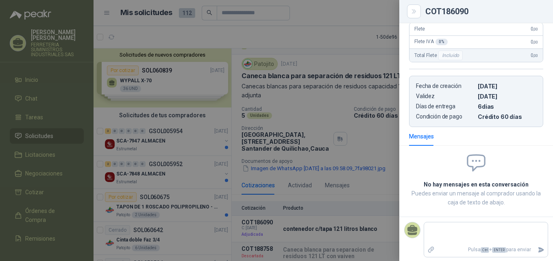
scroll to position [171, 0]
click at [344, 173] on div at bounding box center [276, 130] width 553 height 261
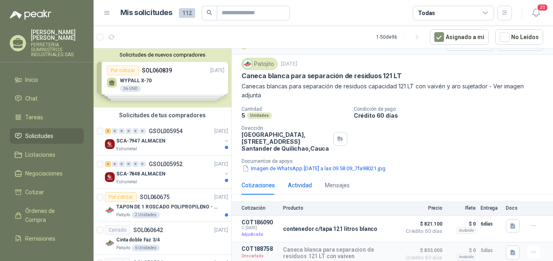
click at [299, 184] on div "Actividad" at bounding box center [300, 184] width 24 height 9
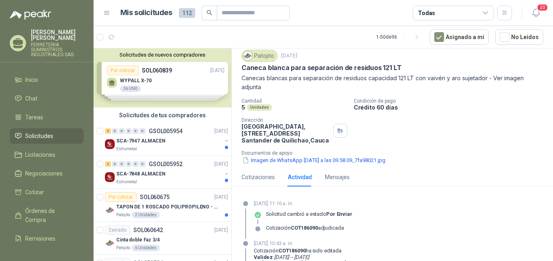
scroll to position [0, 0]
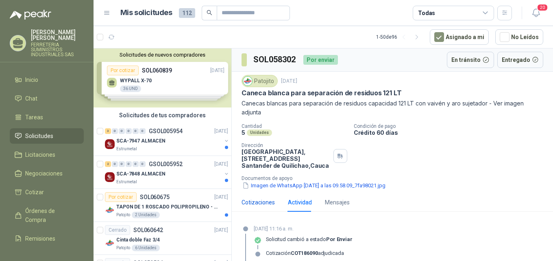
click at [261, 202] on div "Cotizaciones" at bounding box center [257, 202] width 33 height 9
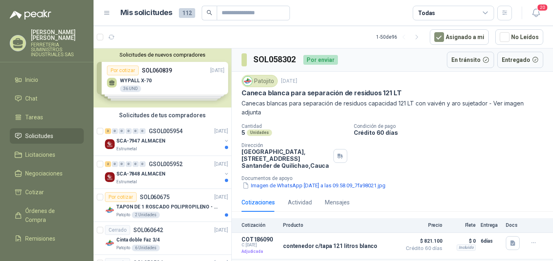
scroll to position [18, 0]
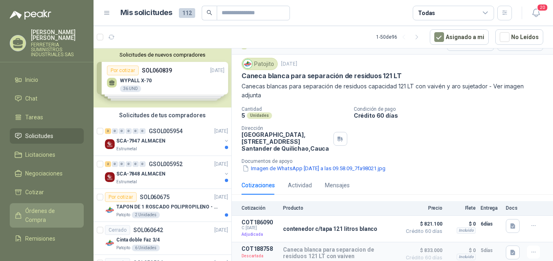
click at [53, 220] on span "Órdenes de Compra" at bounding box center [50, 215] width 51 height 18
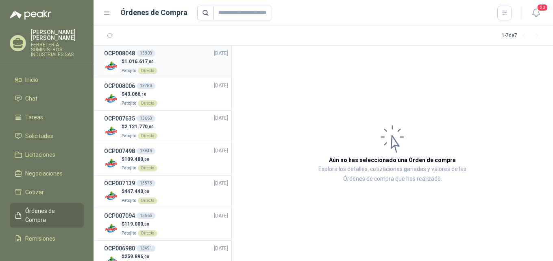
click at [149, 54] on div "13803" at bounding box center [146, 53] width 19 height 7
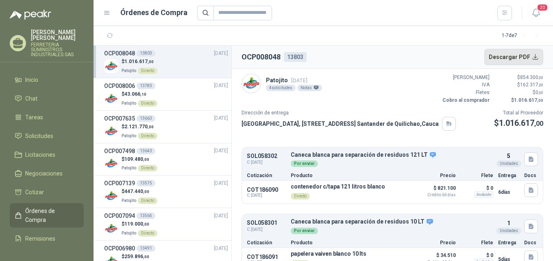
click at [525, 56] on button "Descargar PDF" at bounding box center [513, 57] width 59 height 16
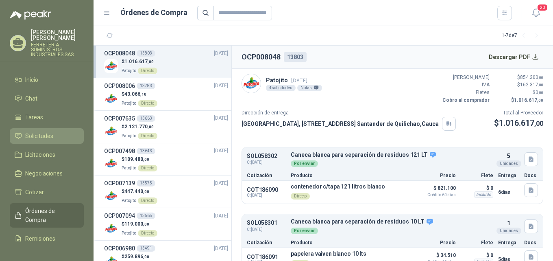
click at [52, 134] on span "Solicitudes" at bounding box center [39, 135] width 28 height 9
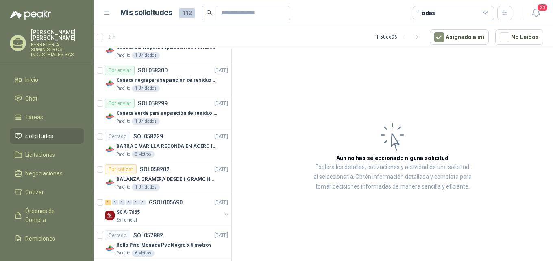
scroll to position [284, 0]
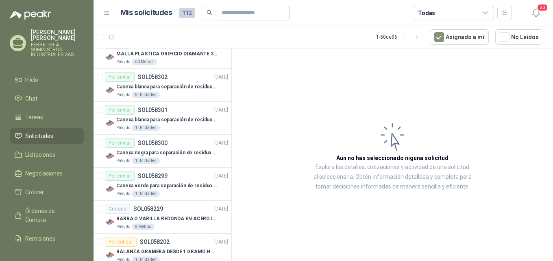
click at [217, 15] on span at bounding box center [253, 13] width 73 height 15
click at [226, 14] on input "text" at bounding box center [249, 13] width 57 height 14
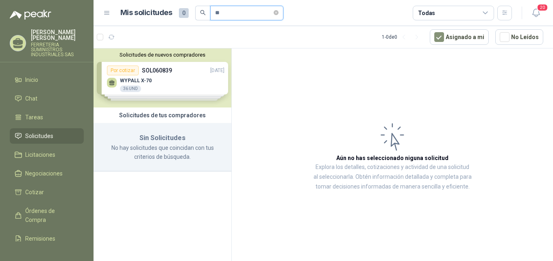
type input "*"
type input "*********"
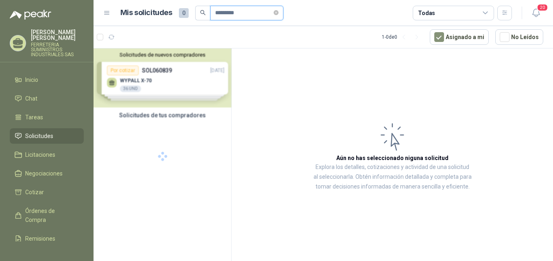
drag, startPoint x: 244, startPoint y: 13, endPoint x: 193, endPoint y: 13, distance: 51.2
click at [193, 13] on div "Mis solicitudes 0 *********" at bounding box center [201, 13] width 163 height 15
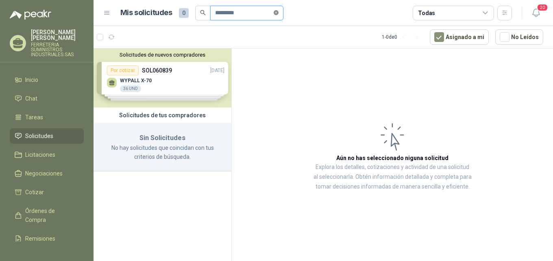
click at [278, 13] on icon "close-circle" at bounding box center [276, 12] width 5 height 5
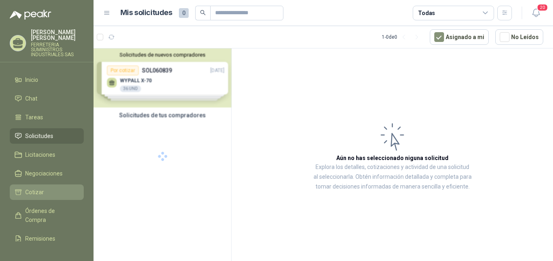
click at [43, 193] on span "Cotizar" at bounding box center [34, 191] width 19 height 9
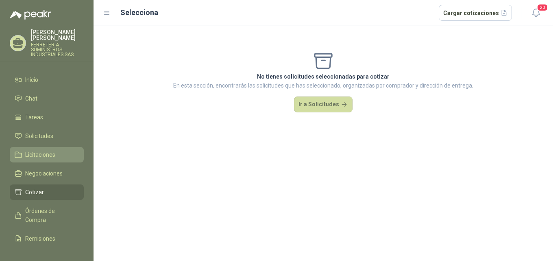
click at [48, 154] on span "Licitaciones" at bounding box center [40, 154] width 30 height 9
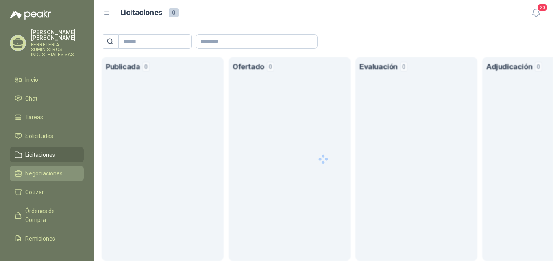
click at [55, 174] on span "Negociaciones" at bounding box center [43, 173] width 37 height 9
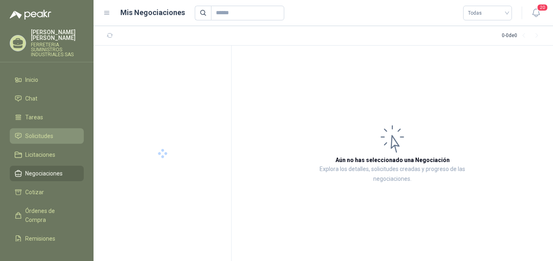
click at [52, 133] on span "Solicitudes" at bounding box center [39, 135] width 28 height 9
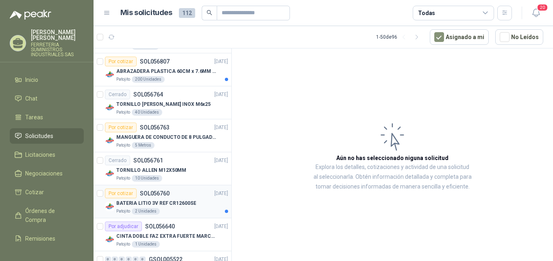
scroll to position [732, 0]
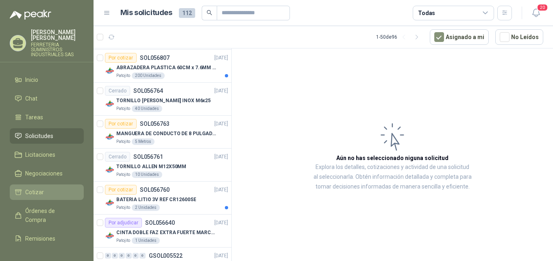
click at [40, 191] on span "Cotizar" at bounding box center [34, 191] width 19 height 9
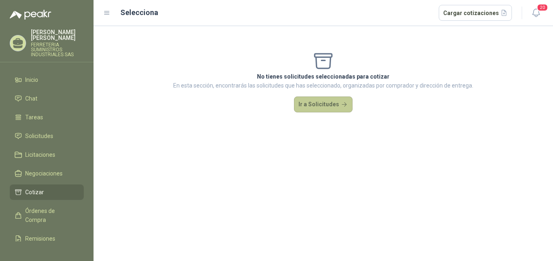
click at [332, 108] on button "Ir a Solicitudes" at bounding box center [323, 104] width 59 height 16
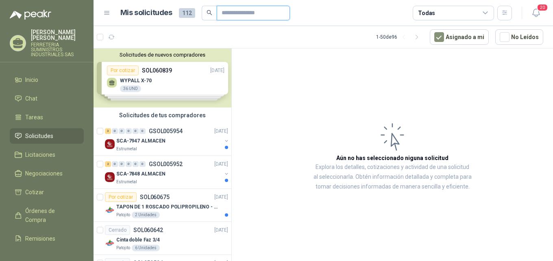
click at [247, 11] on input "text" at bounding box center [249, 13] width 57 height 14
paste input "*********"
type input "*********"
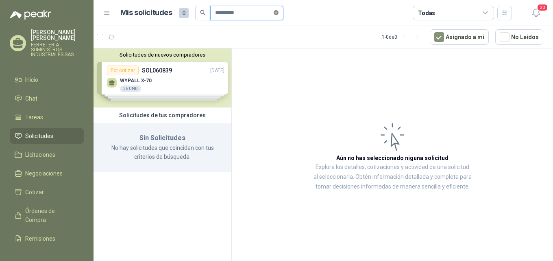
click at [278, 16] on span at bounding box center [276, 13] width 5 height 8
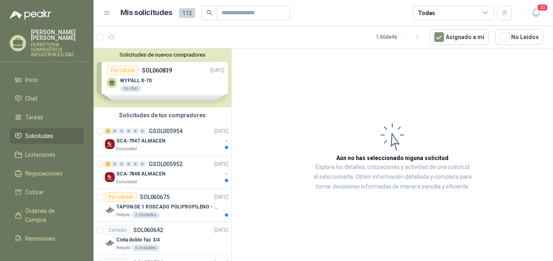
click at [43, 135] on span "Solicitudes" at bounding box center [39, 135] width 28 height 9
click at [44, 209] on span "Órdenes de Compra" at bounding box center [50, 215] width 51 height 18
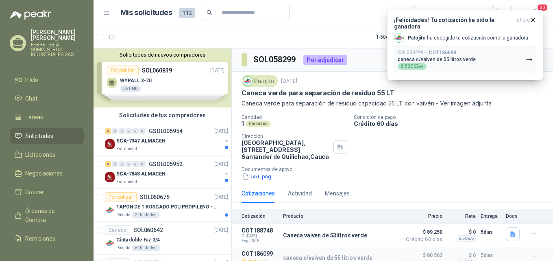
scroll to position [22, 0]
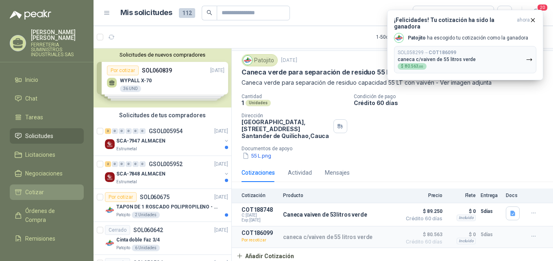
click at [55, 187] on li "Cotizar" at bounding box center [47, 191] width 64 height 9
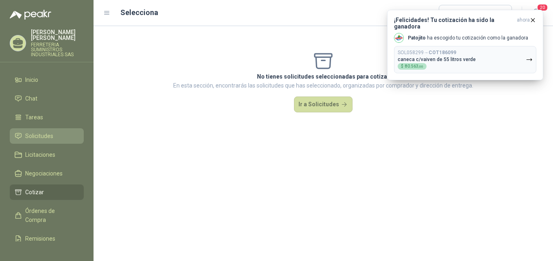
click at [52, 135] on span "Solicitudes" at bounding box center [39, 135] width 28 height 9
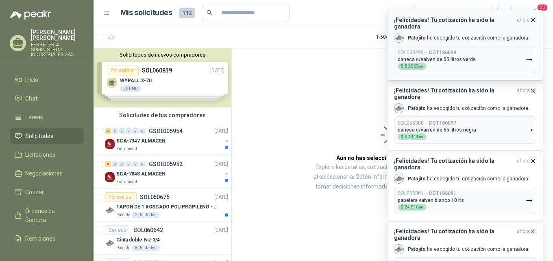
click at [534, 22] on icon "button" at bounding box center [532, 20] width 7 height 7
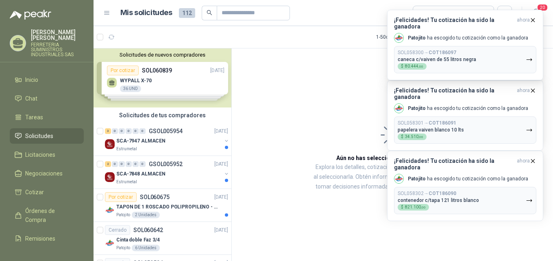
click at [534, 22] on icon "button" at bounding box center [532, 20] width 7 height 7
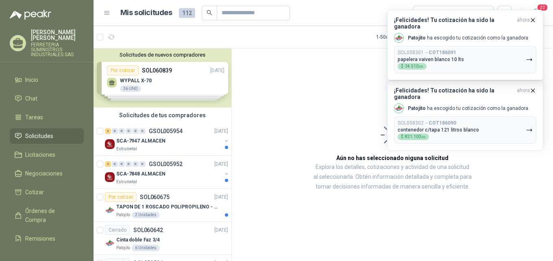
click at [534, 22] on icon "button" at bounding box center [532, 20] width 7 height 7
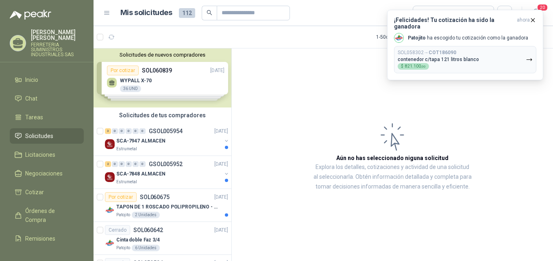
click at [534, 22] on icon "button" at bounding box center [532, 20] width 7 height 7
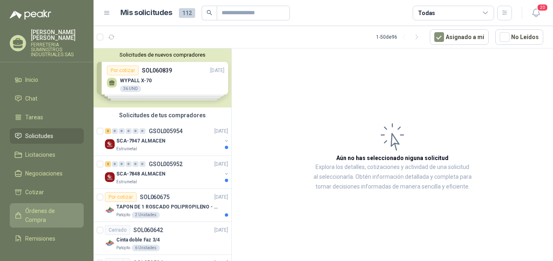
click at [45, 208] on span "Órdenes de Compra" at bounding box center [50, 215] width 51 height 18
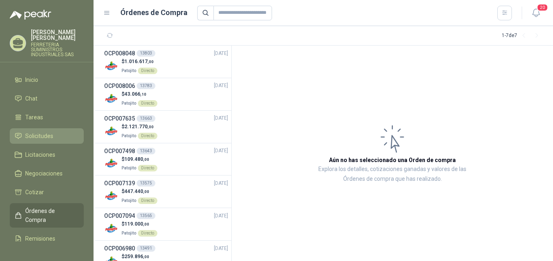
click at [43, 138] on span "Solicitudes" at bounding box center [39, 135] width 28 height 9
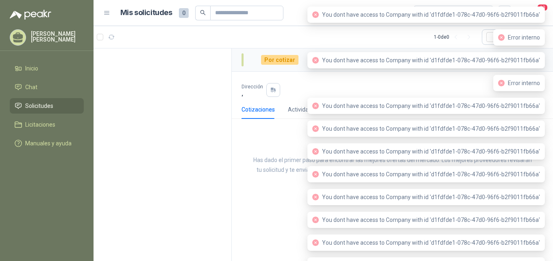
click at [265, 128] on div "¡Felicidades! Tu solicitud fue publicada Has dado el primer paso para encontrar…" at bounding box center [392, 165] width 321 height 80
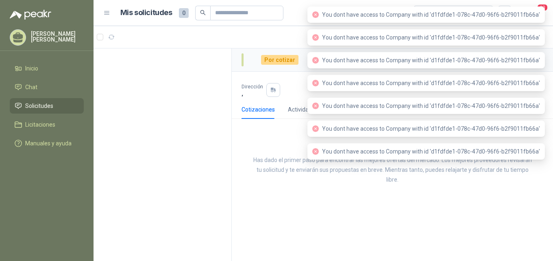
click at [265, 128] on div "¡Felicidades! Tu solicitud fue publicada Has dado el primer paso para encontrar…" at bounding box center [392, 165] width 321 height 80
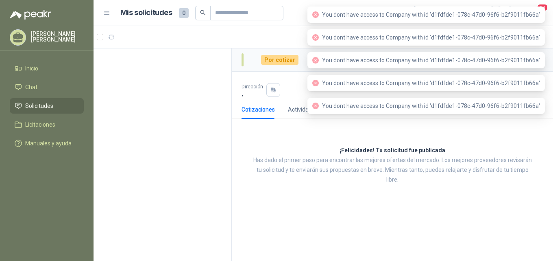
click at [297, 123] on div "Cotizaciones Actividad Mensajes ¡Felicidades! Tu solicitud fue publicada Has da…" at bounding box center [392, 152] width 321 height 105
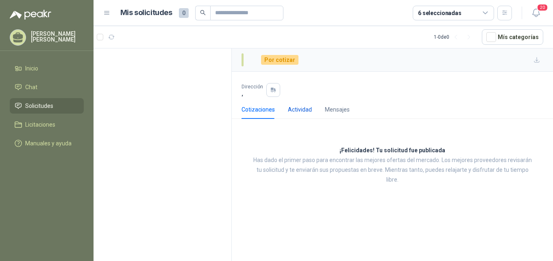
click at [295, 106] on div "Actividad" at bounding box center [300, 109] width 24 height 9
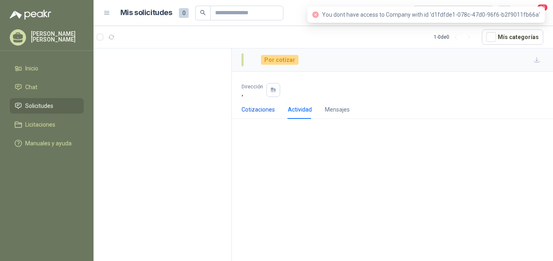
click at [255, 105] on div "Cotizaciones" at bounding box center [257, 109] width 33 height 9
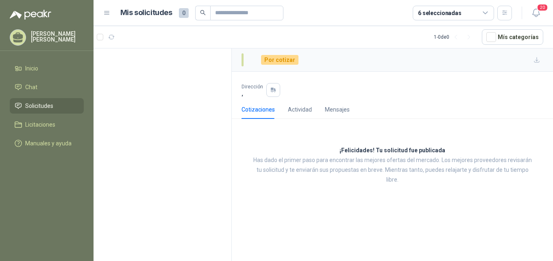
click at [54, 101] on li "Solicitudes" at bounding box center [47, 105] width 64 height 9
